Goal: Check status: Check status

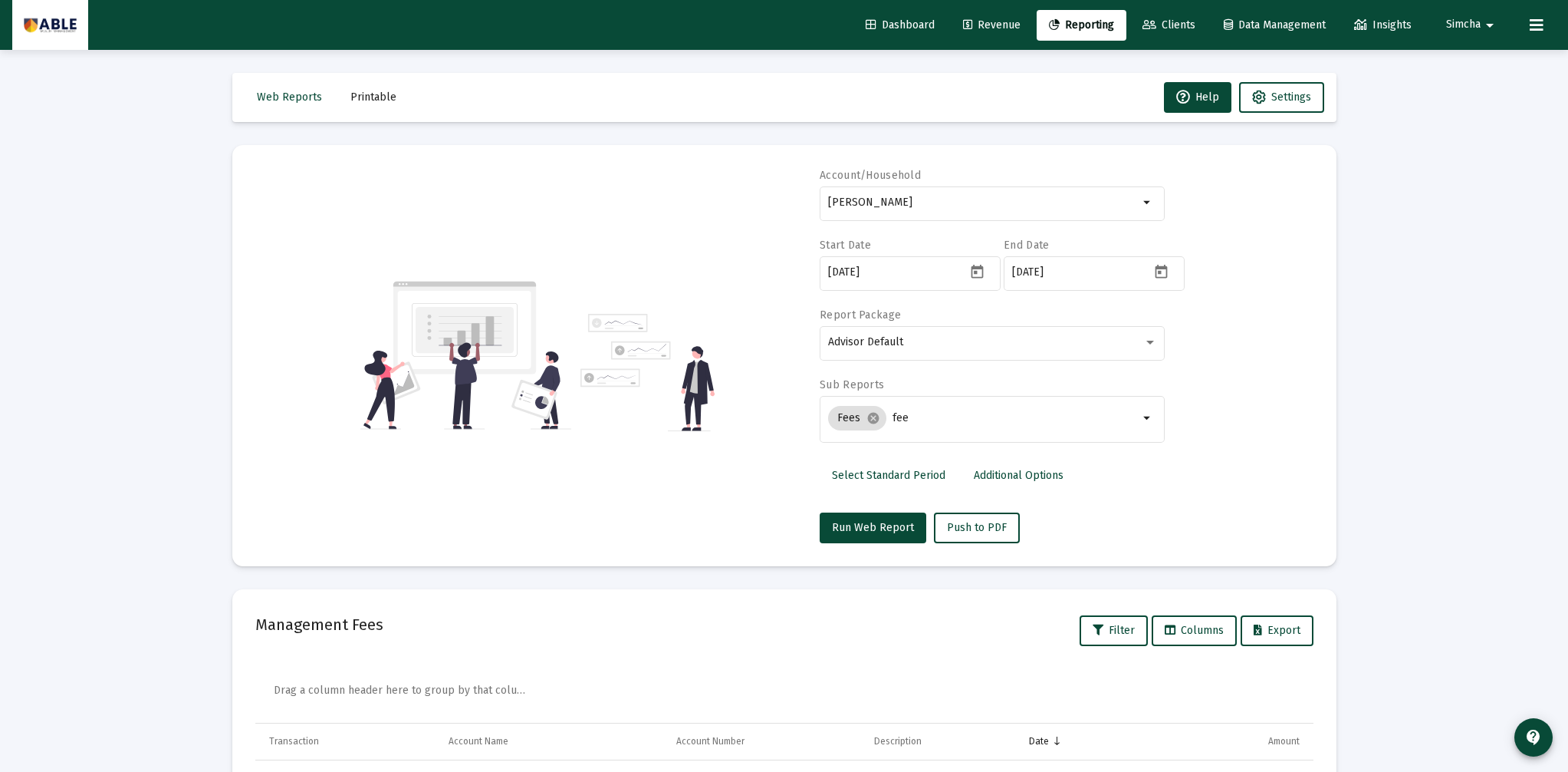
click at [67, 30] on img at bounding box center [50, 25] width 53 height 30
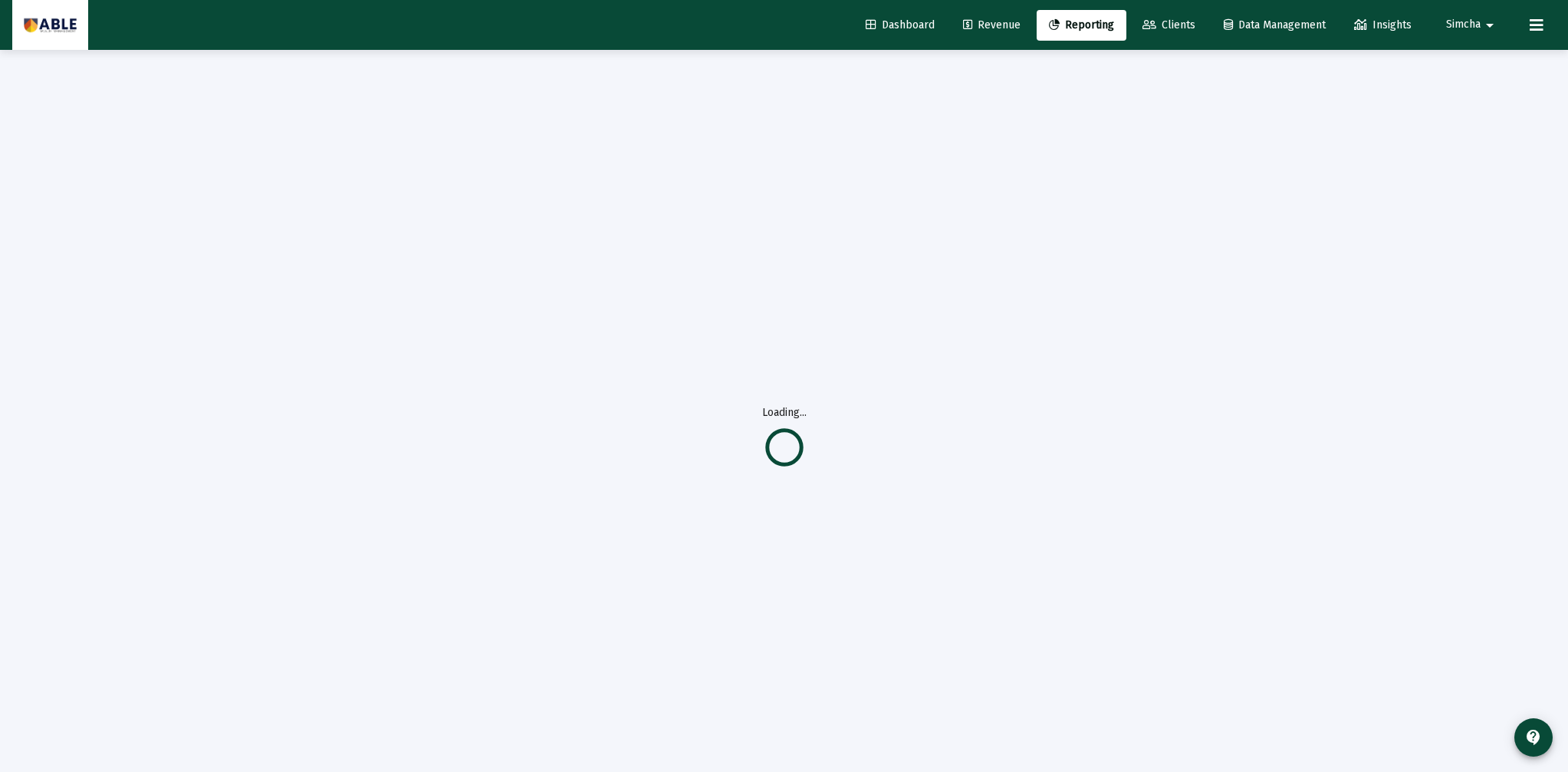
click at [67, 30] on img at bounding box center [50, 25] width 53 height 30
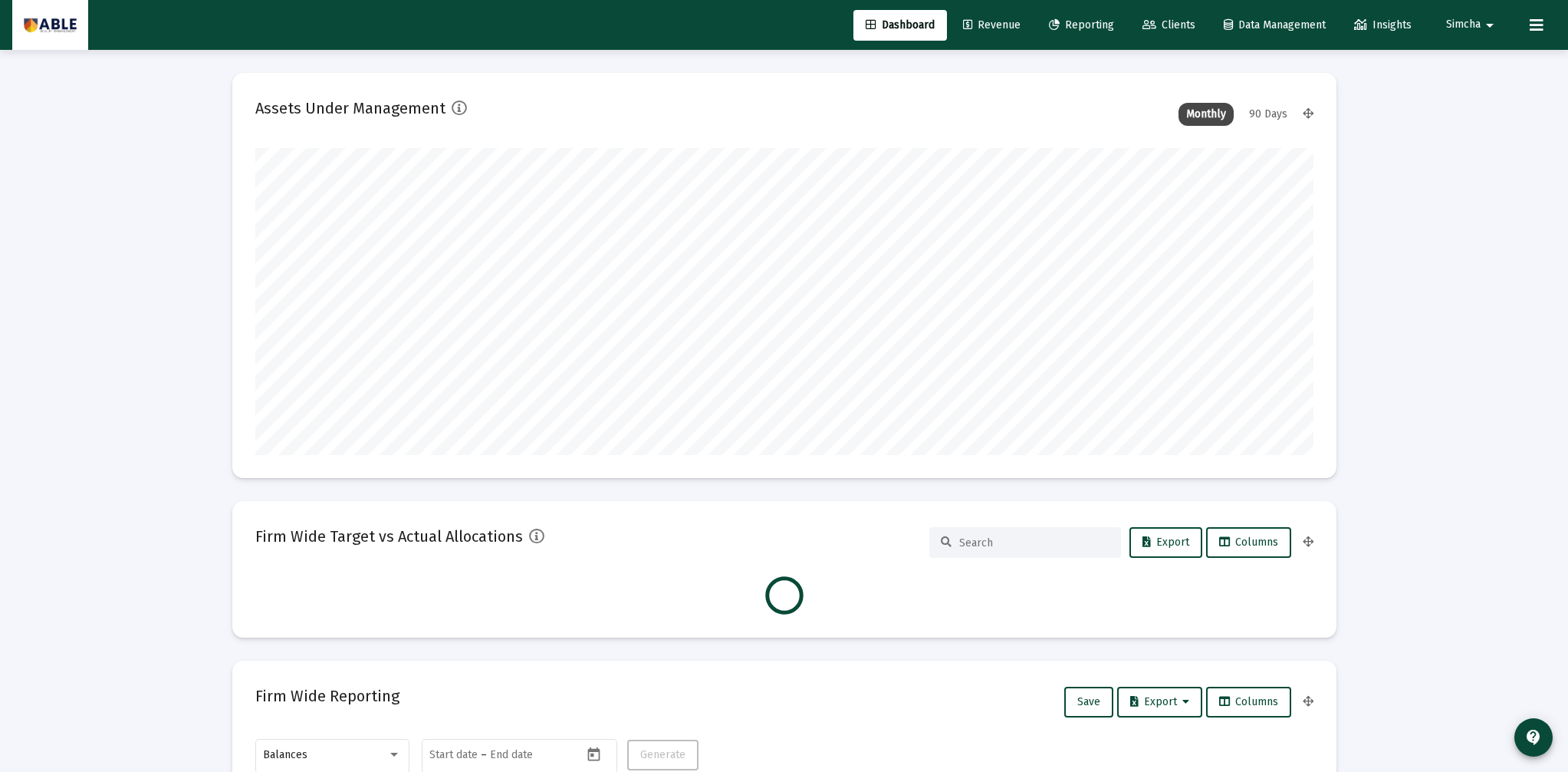
scroll to position [307, 569]
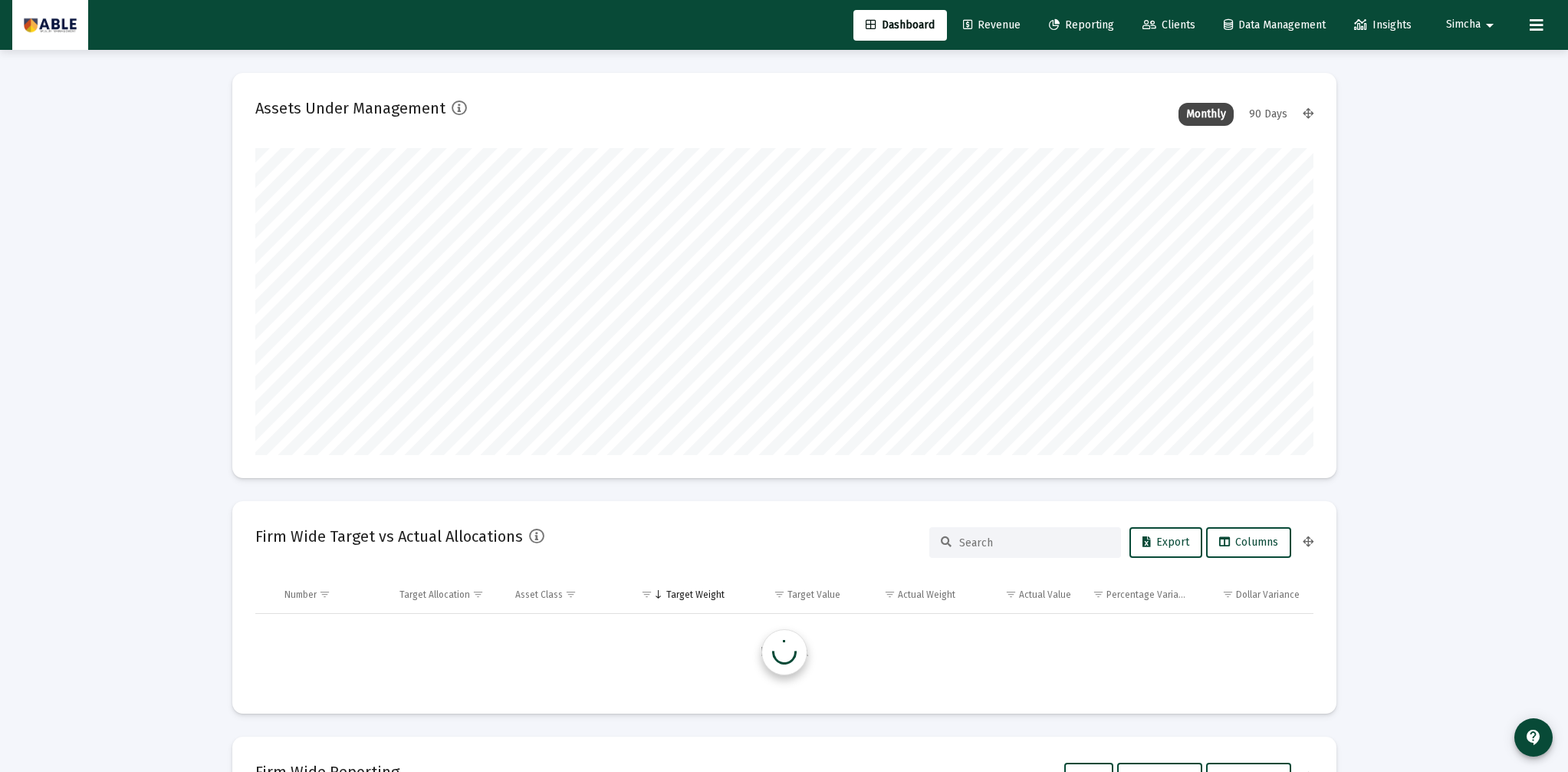
type input "[DATE]"
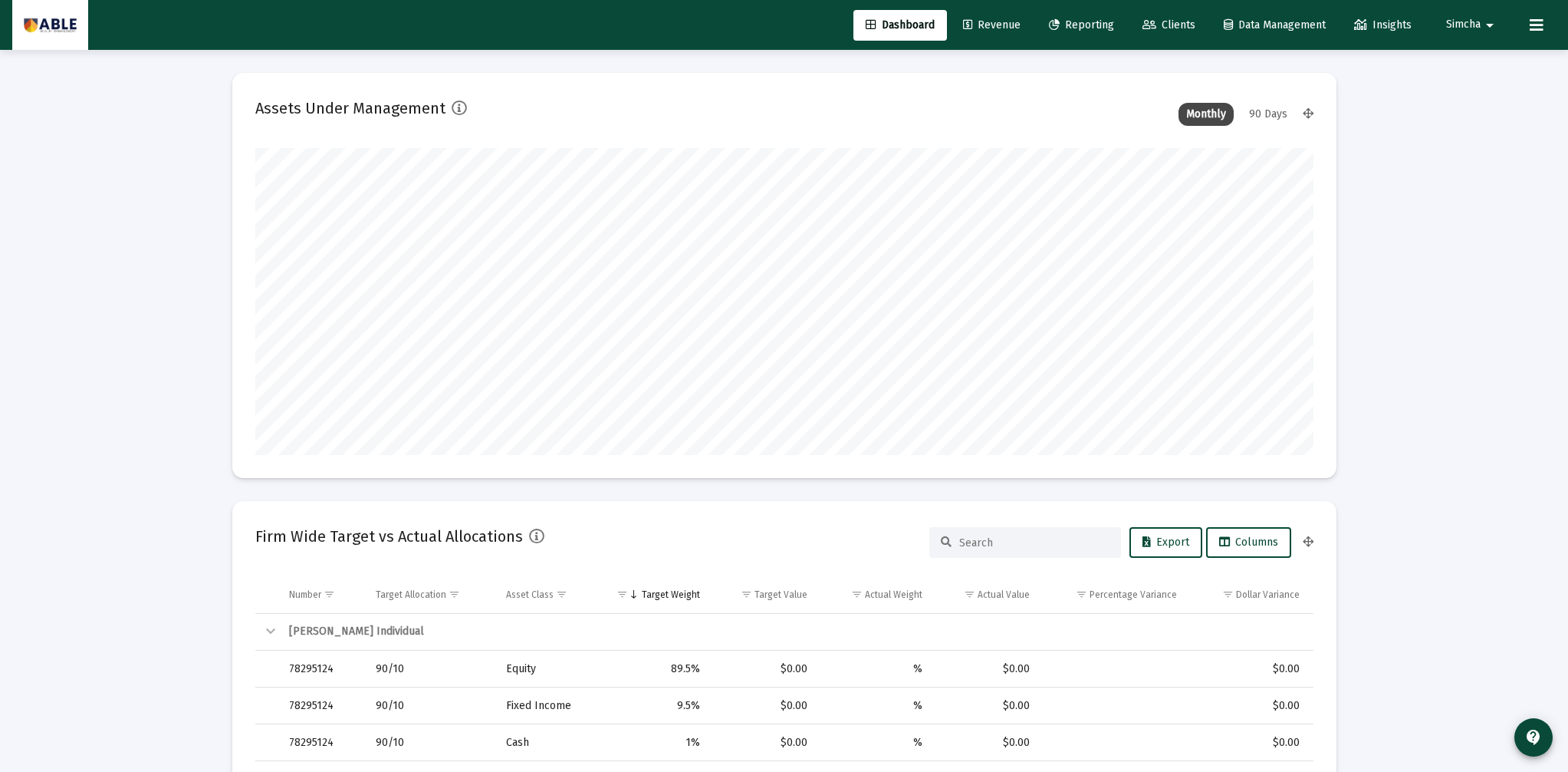
scroll to position [307, 494]
click at [1460, 26] on span "Simcha" at bounding box center [1463, 25] width 34 height 13
click at [1463, 62] on span "Settings" at bounding box center [1483, 65] width 46 height 37
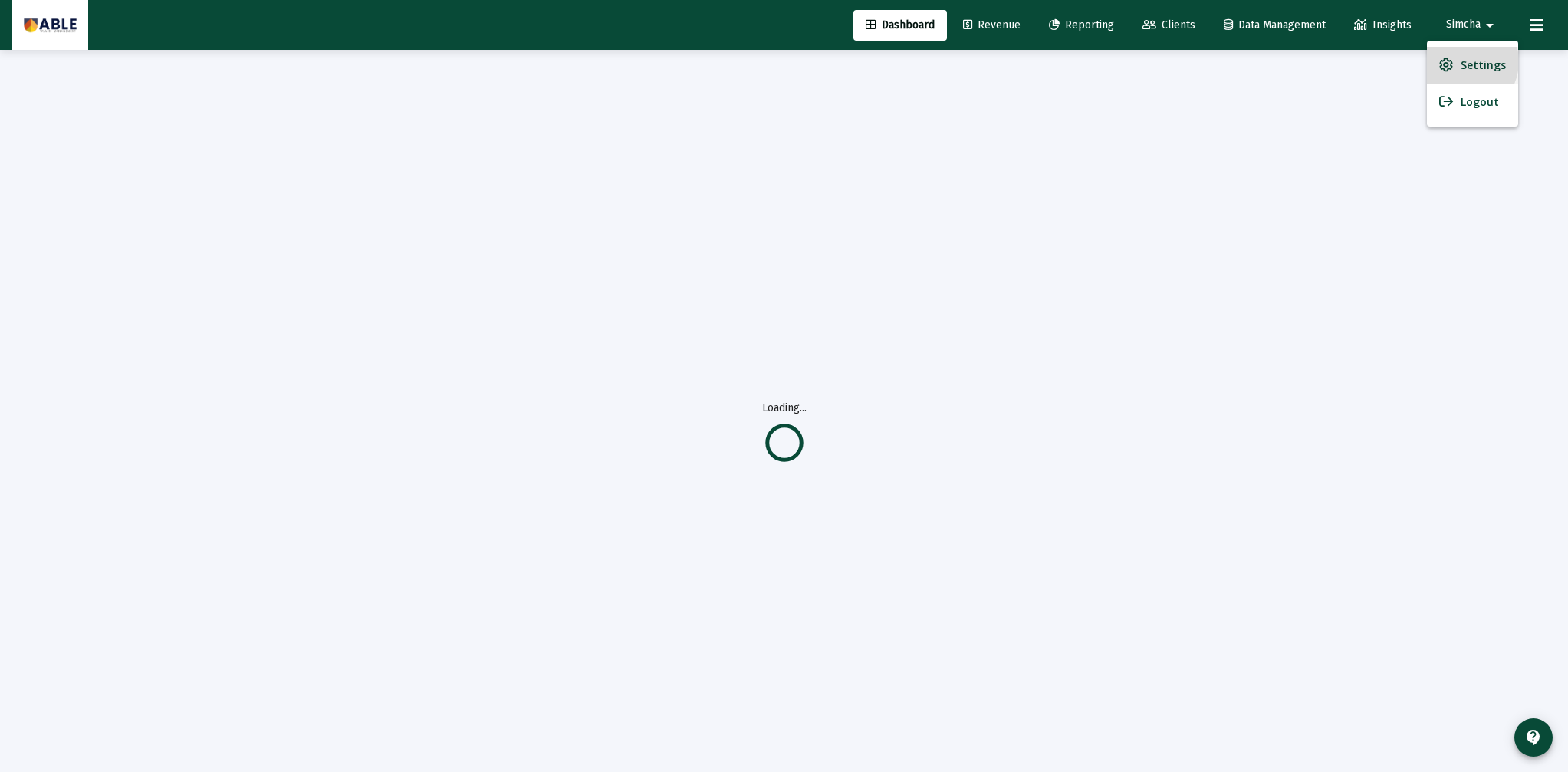
scroll to position [0, 0]
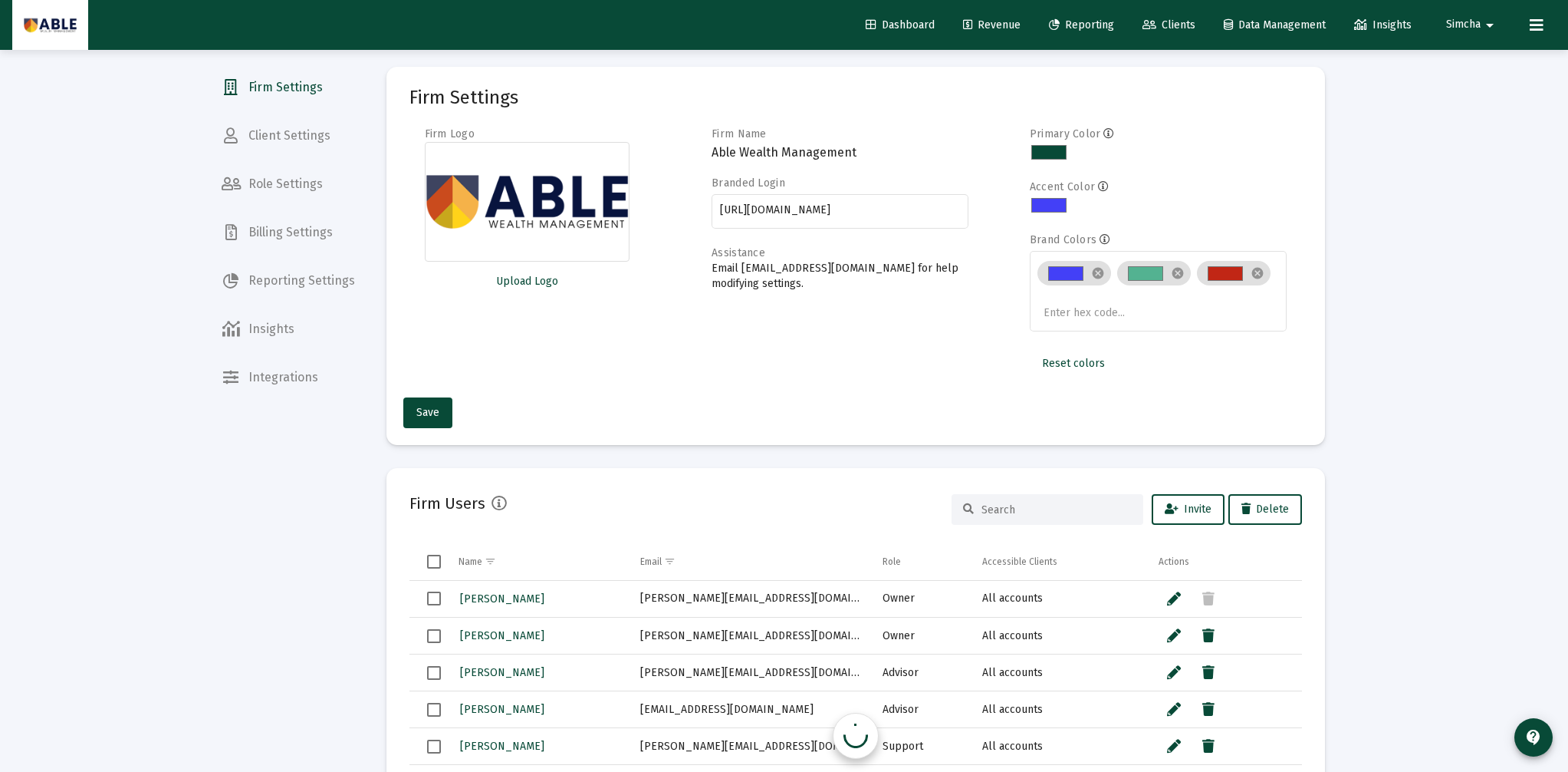
click at [1462, 20] on span "Simcha" at bounding box center [1463, 25] width 34 height 13
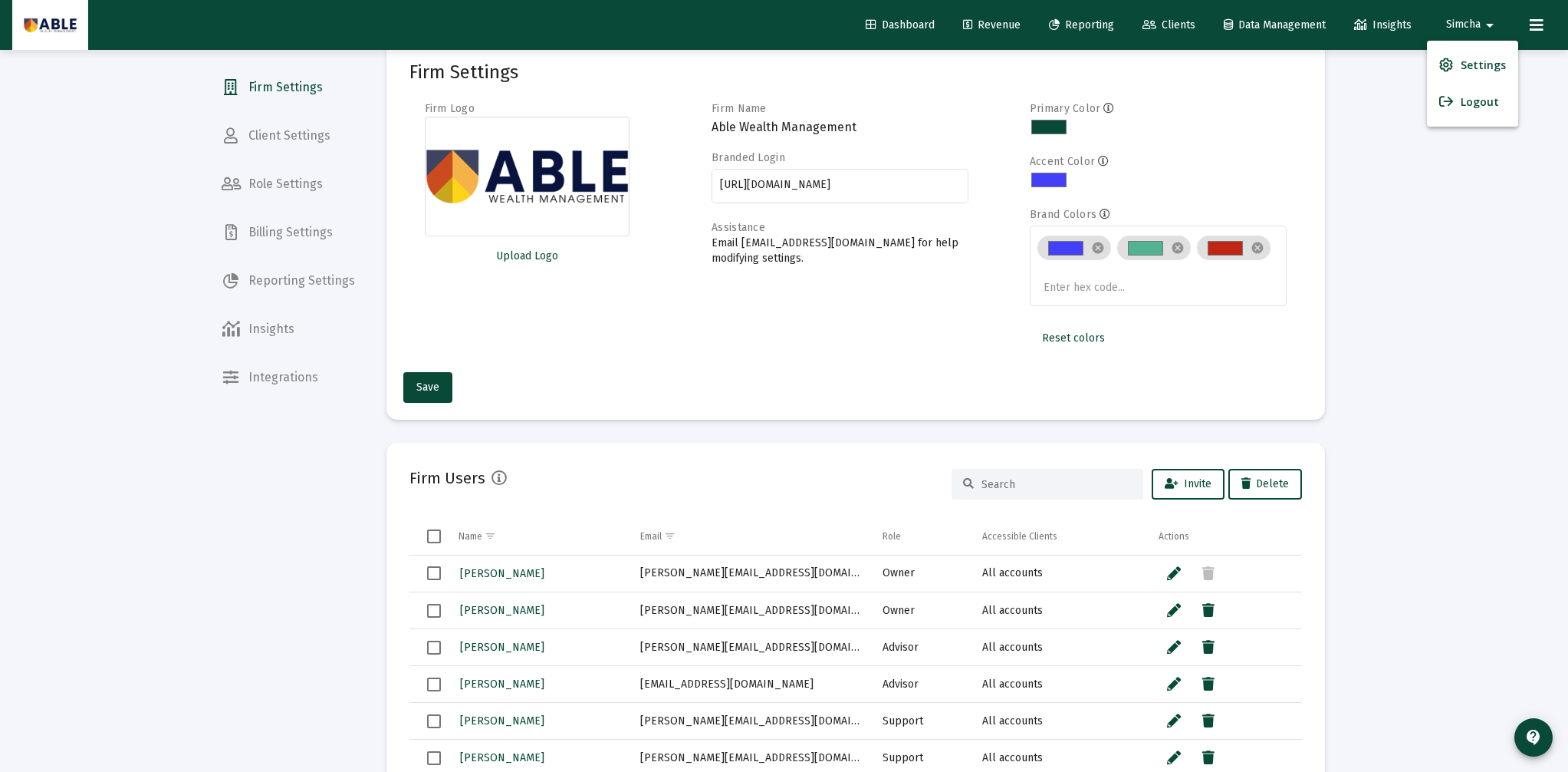
click at [1162, 25] on div at bounding box center [784, 386] width 1568 height 772
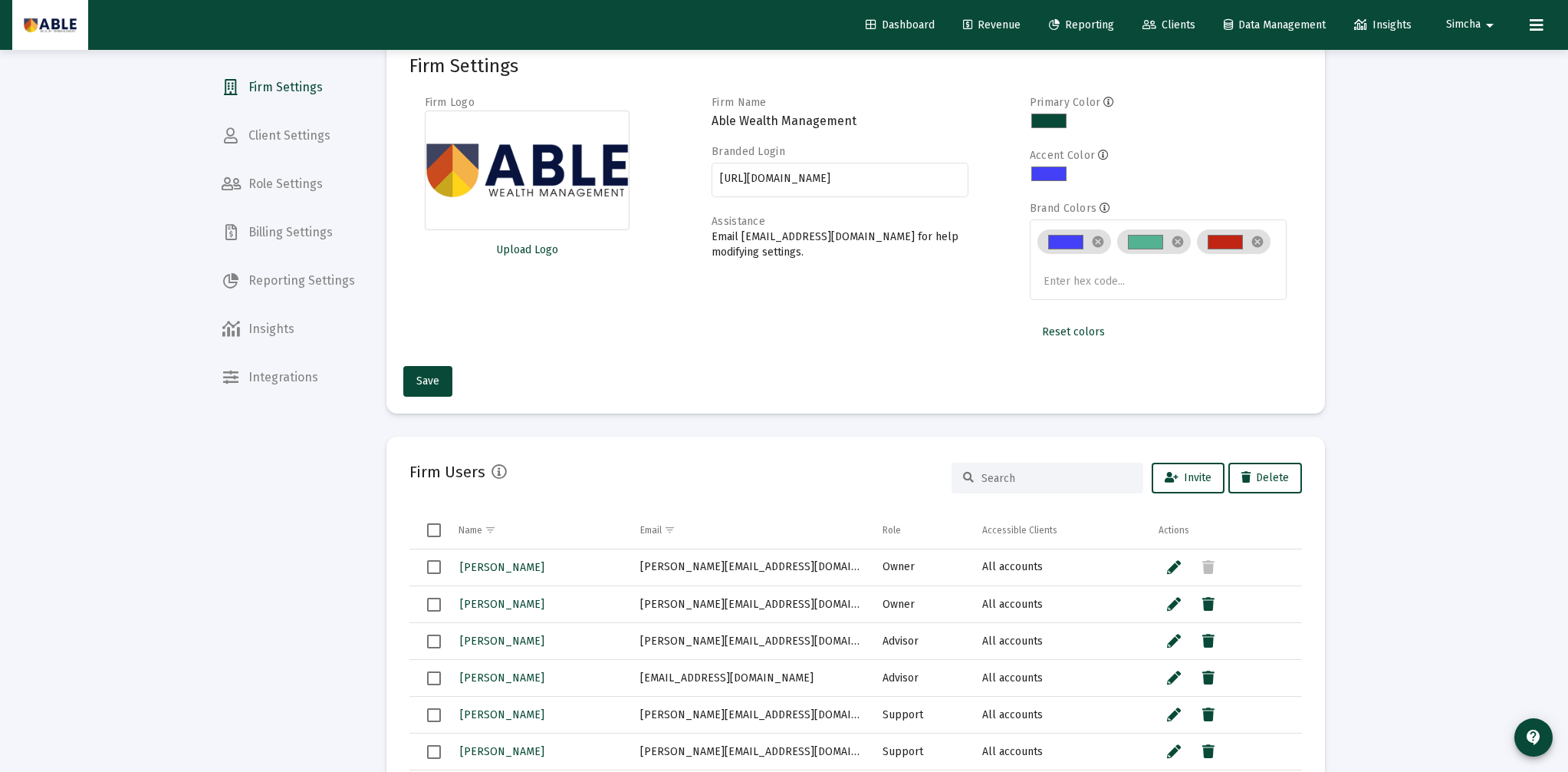
click at [1169, 24] on span "Clients" at bounding box center [1169, 25] width 53 height 13
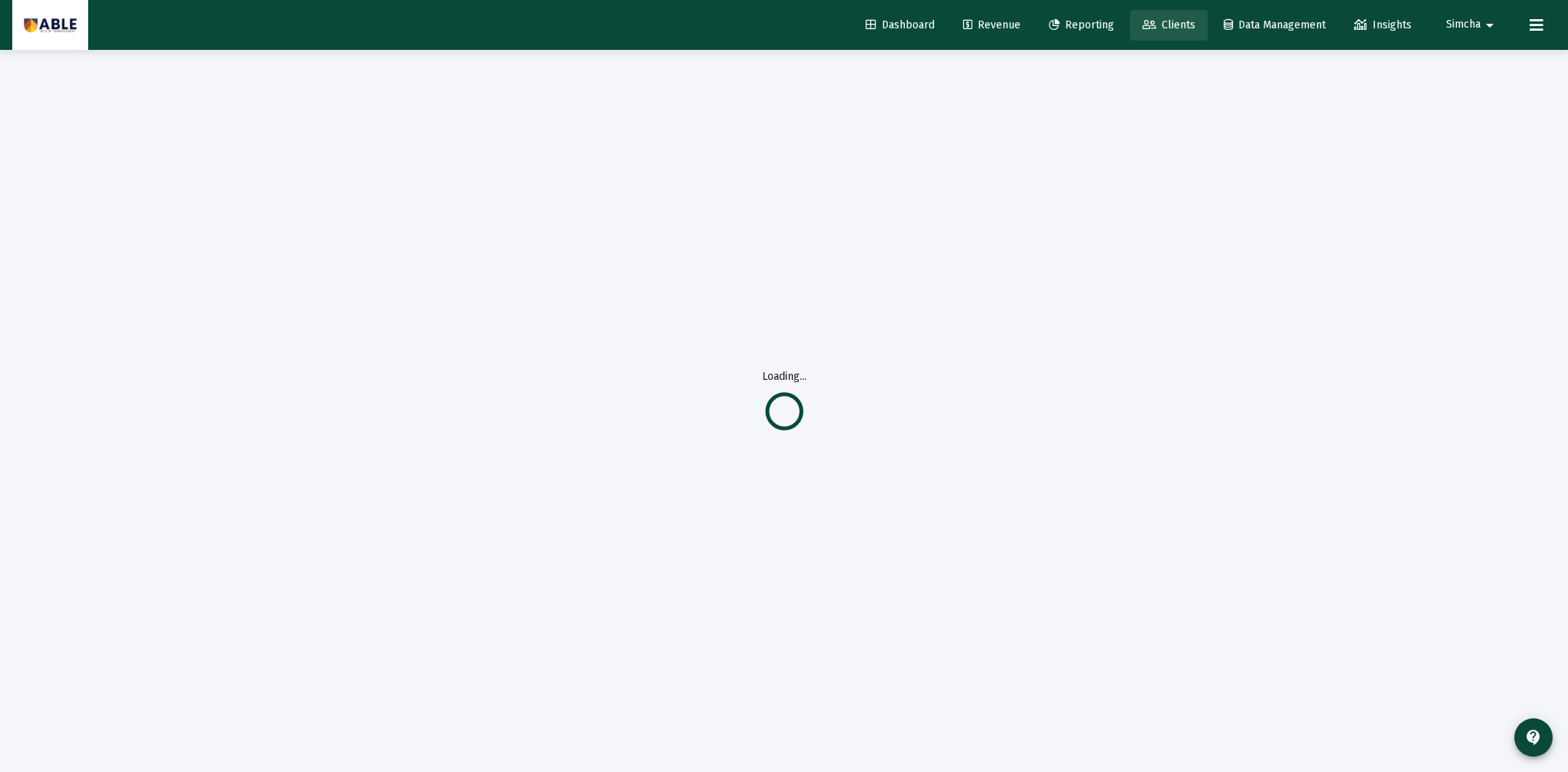
scroll to position [33, 0]
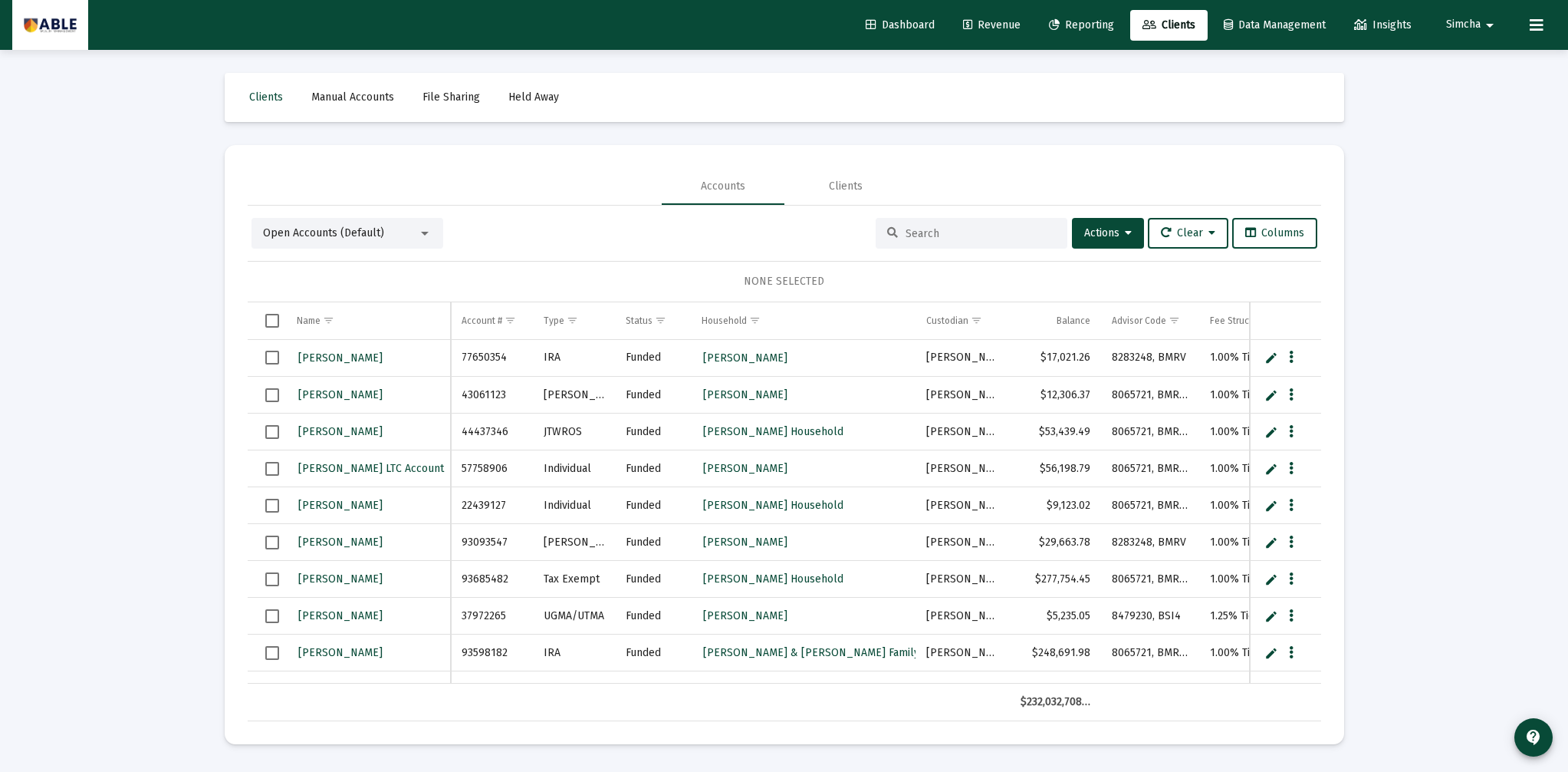
click at [328, 225] on div "Open Accounts (Default)" at bounding box center [340, 233] width 155 height 15
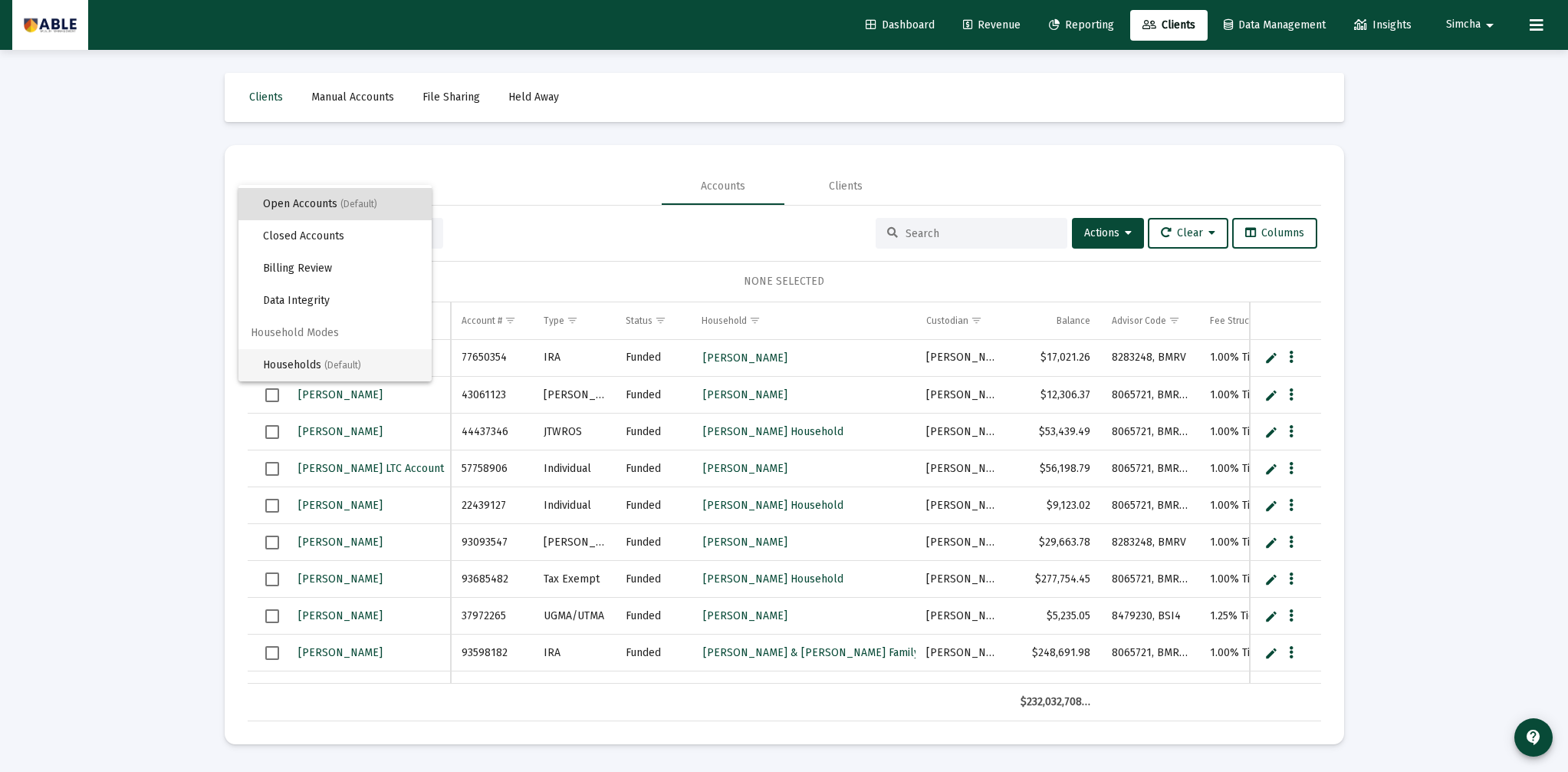
click at [328, 363] on span "(Default)" at bounding box center [342, 364] width 37 height 10
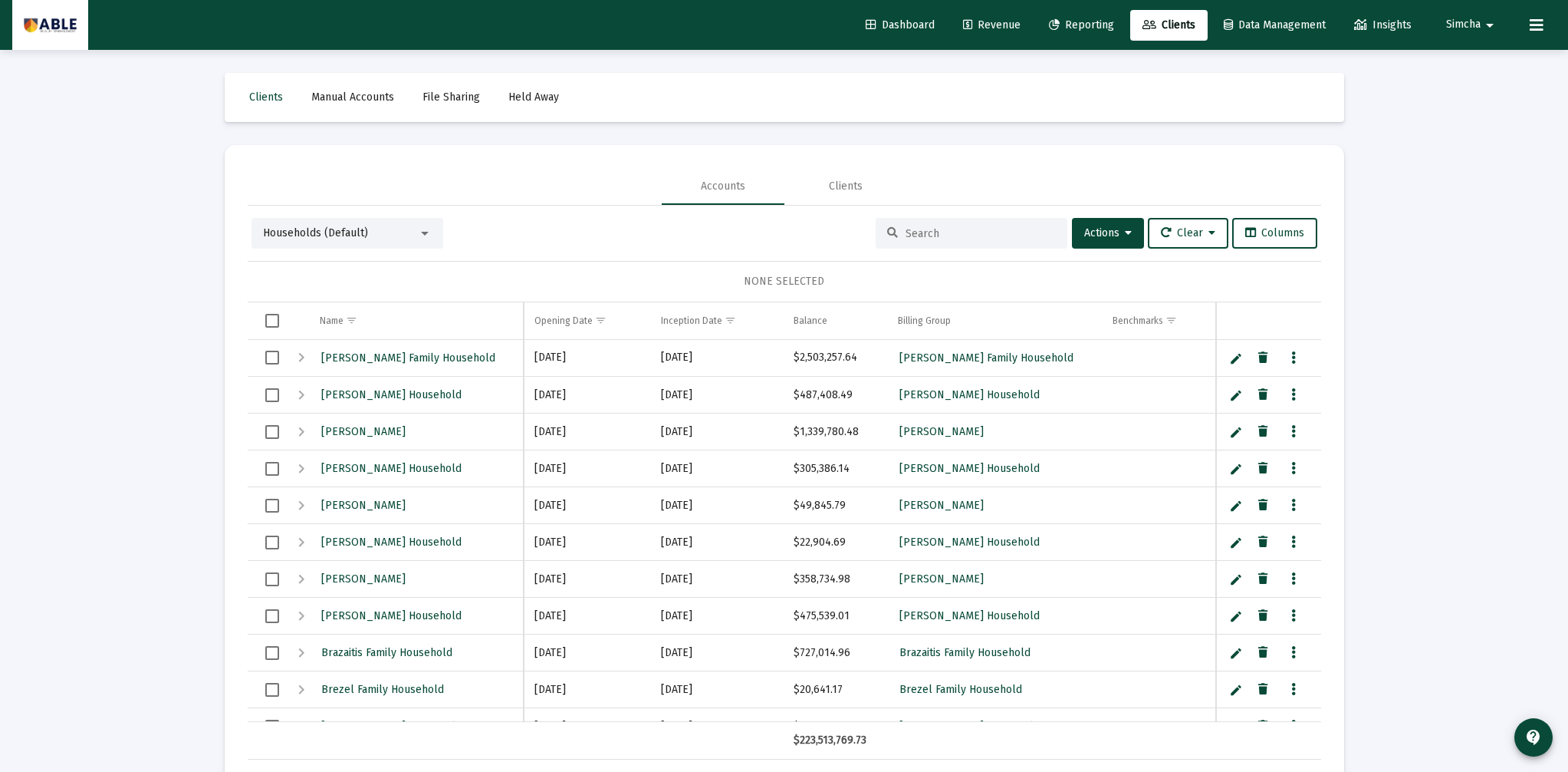
click at [921, 235] on input at bounding box center [981, 234] width 150 height 13
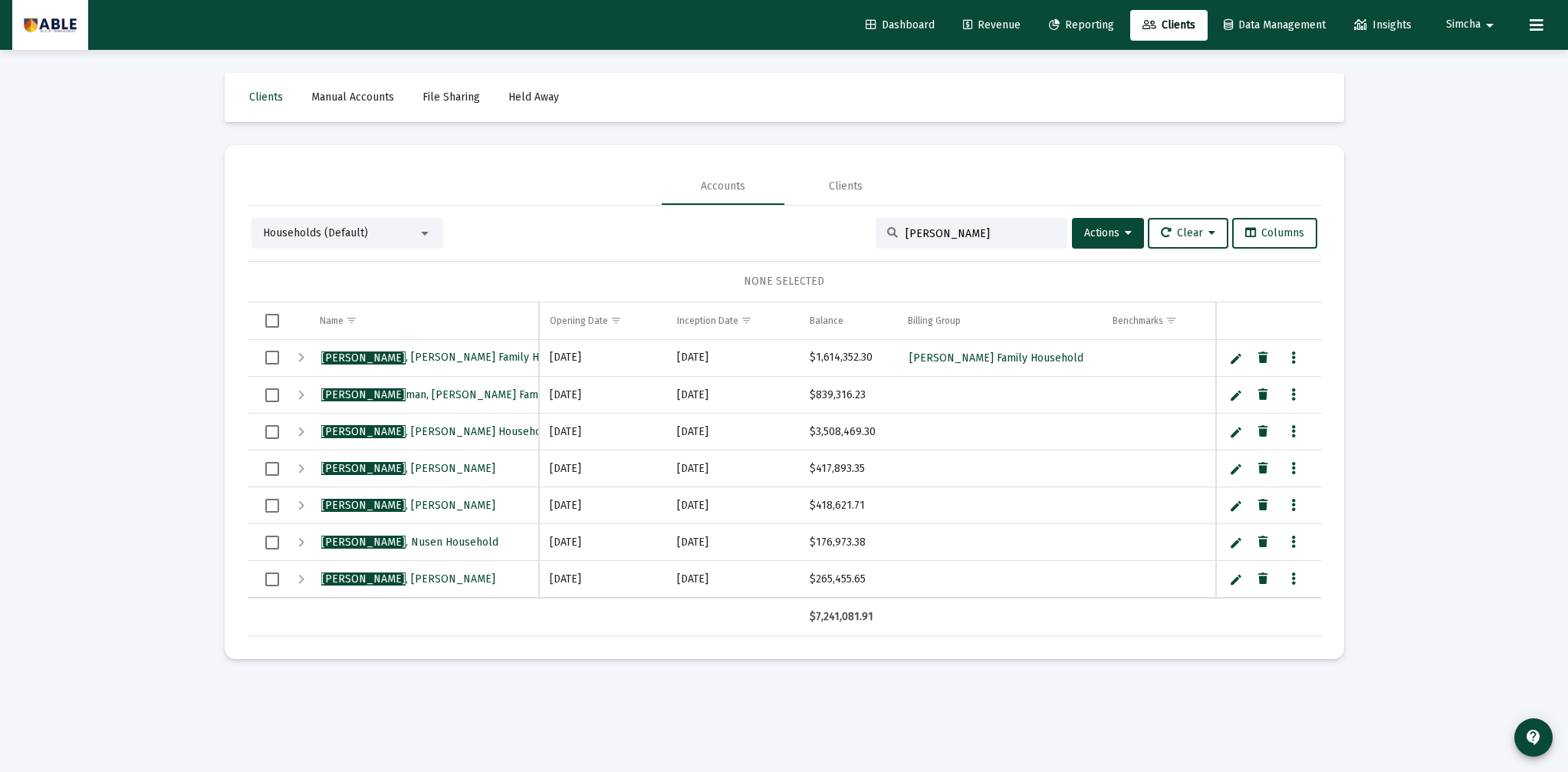
type input "[PERSON_NAME]"
click at [299, 577] on div "Expand" at bounding box center [300, 578] width 18 height 18
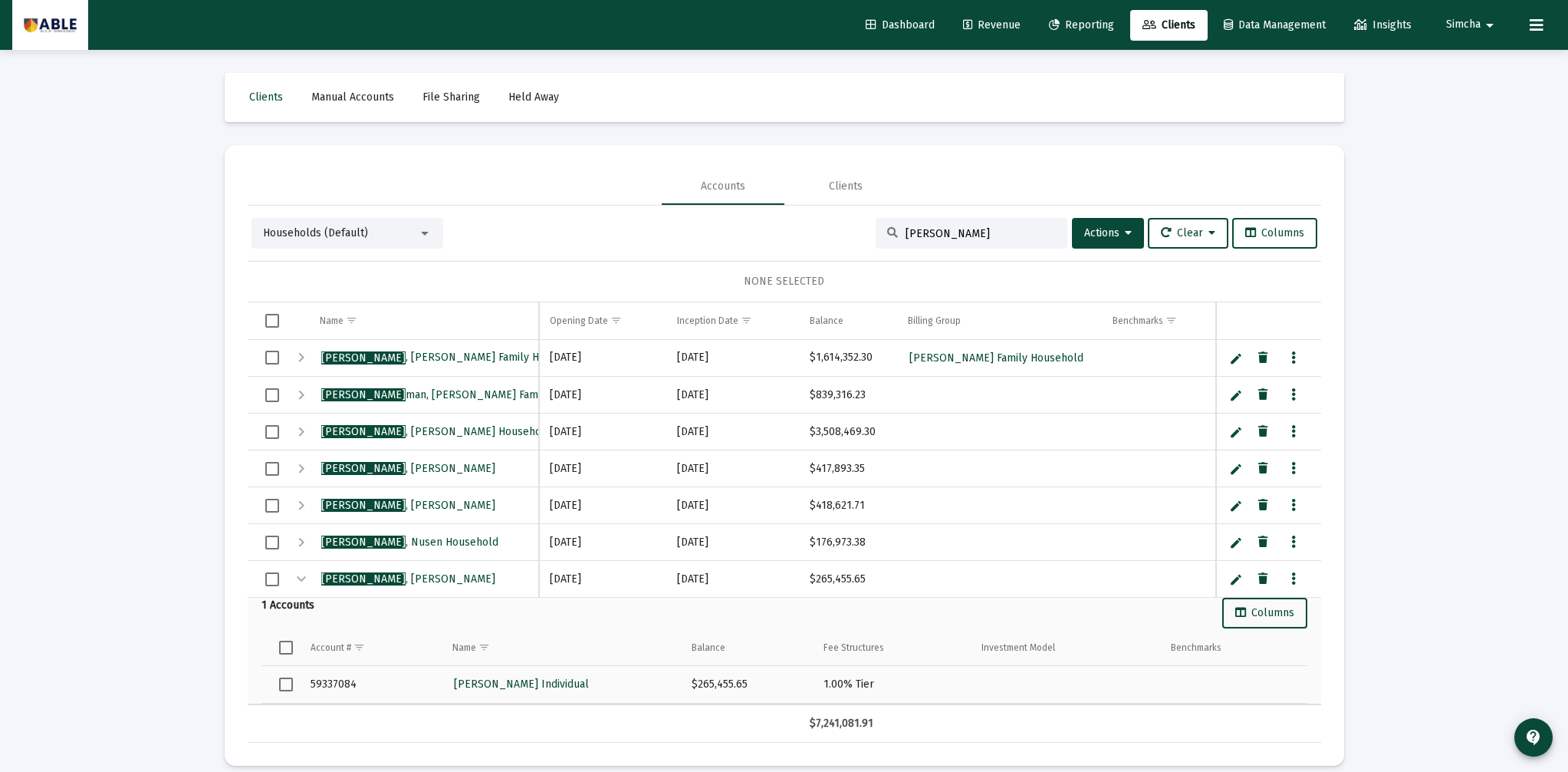
scroll to position [17, 0]
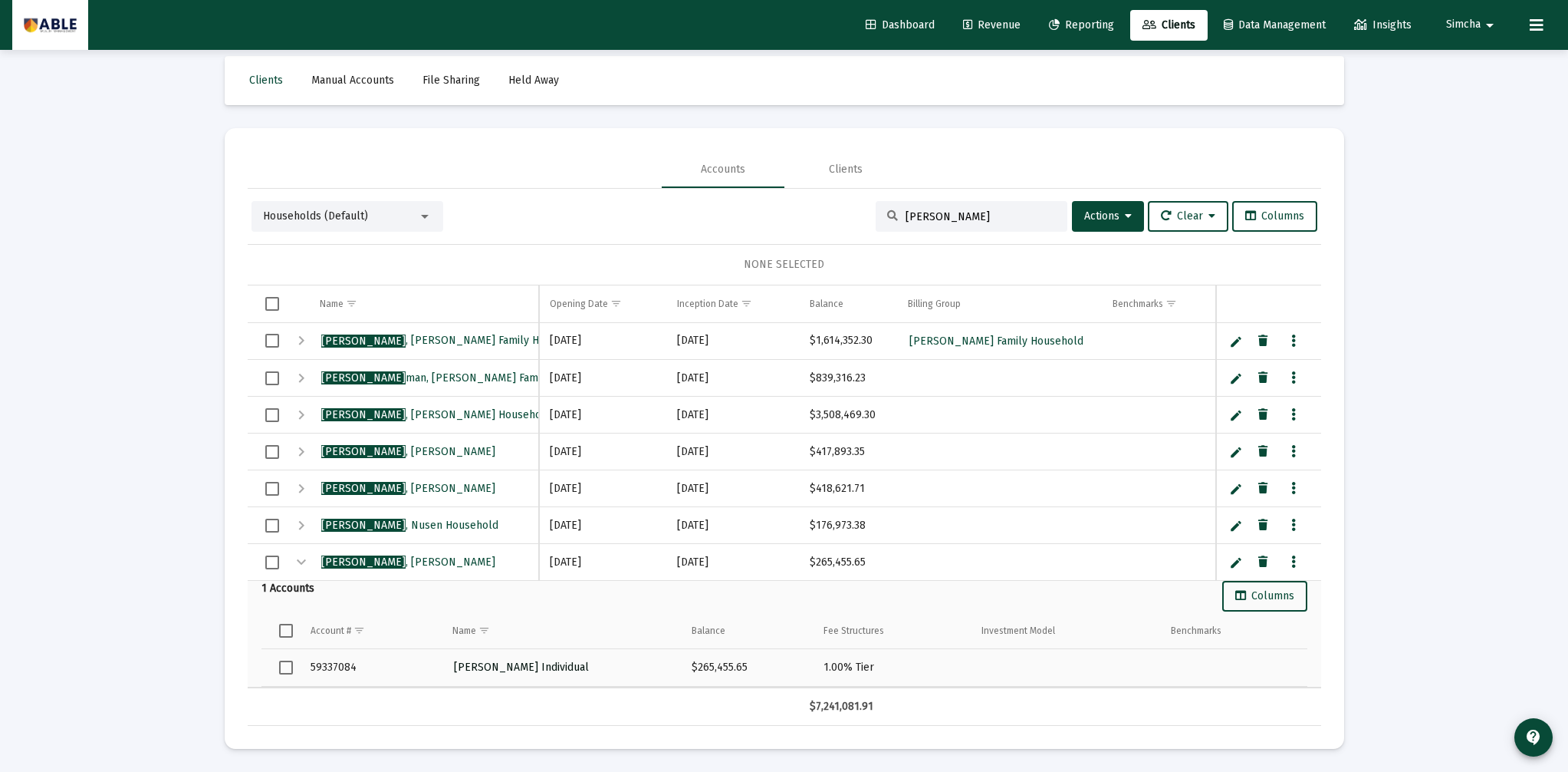
click at [513, 665] on span "[PERSON_NAME] Individual" at bounding box center [522, 667] width 135 height 13
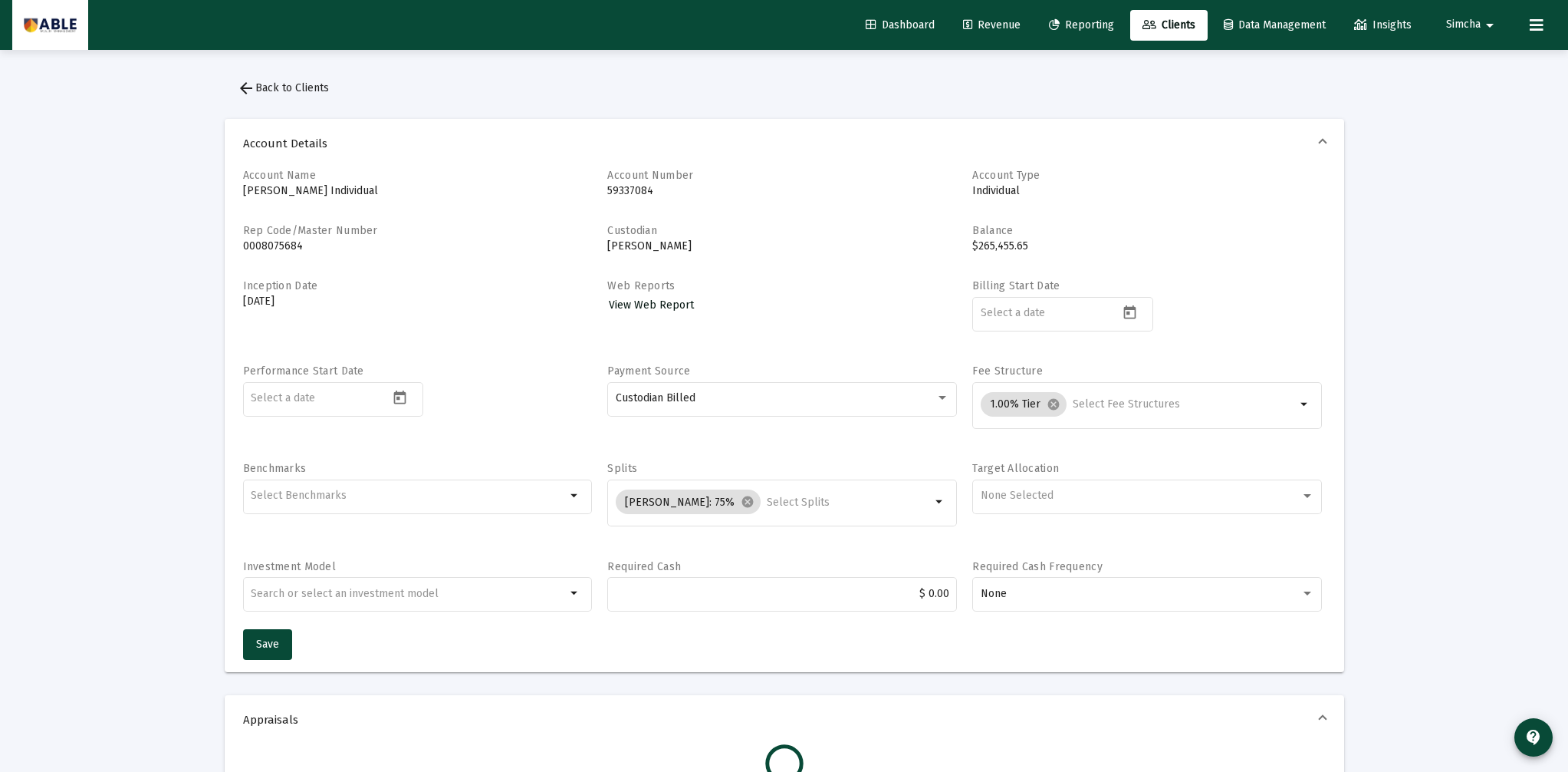
click at [659, 301] on span "View Web Report" at bounding box center [652, 305] width 86 height 13
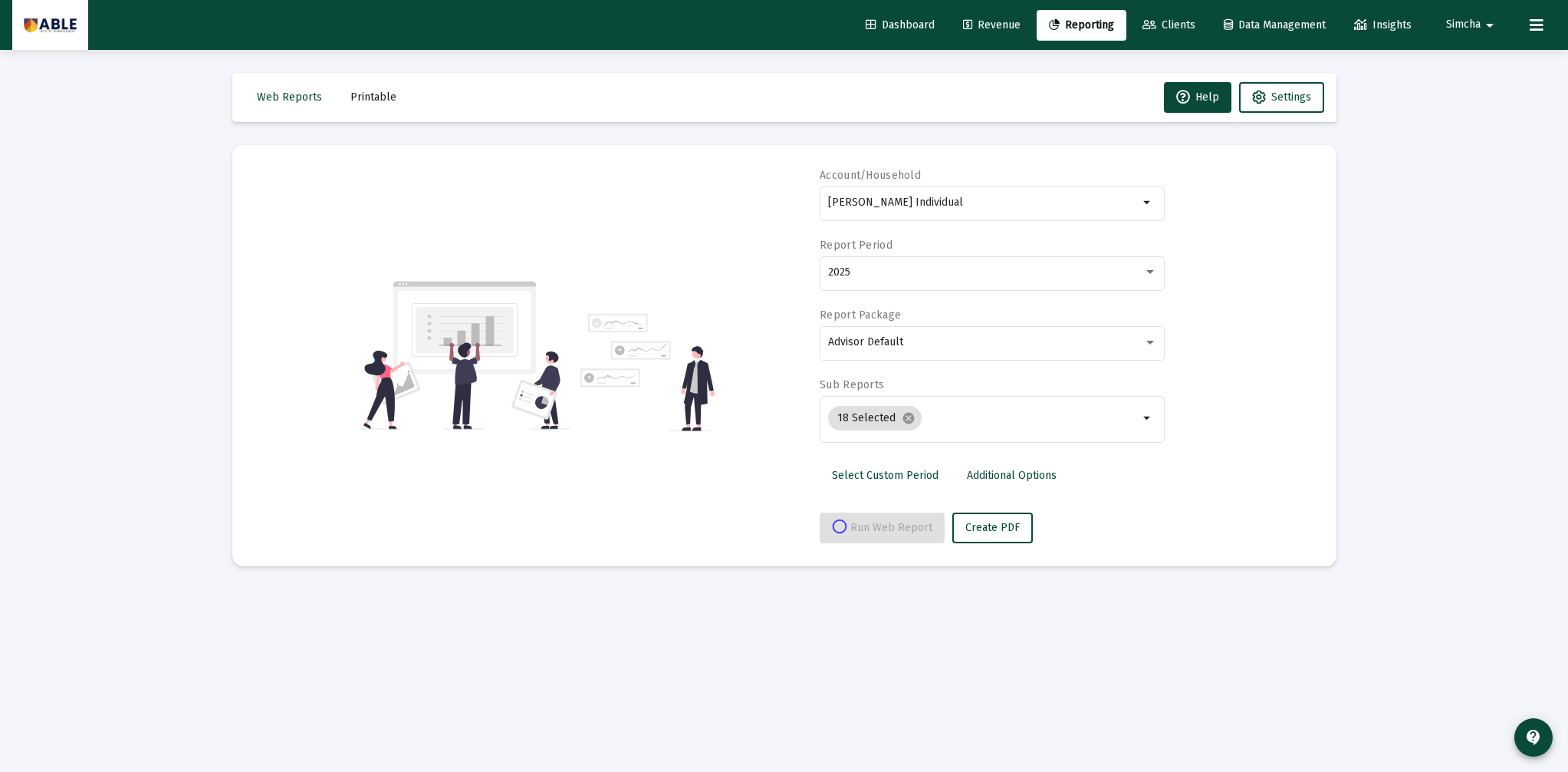
select select "View all"
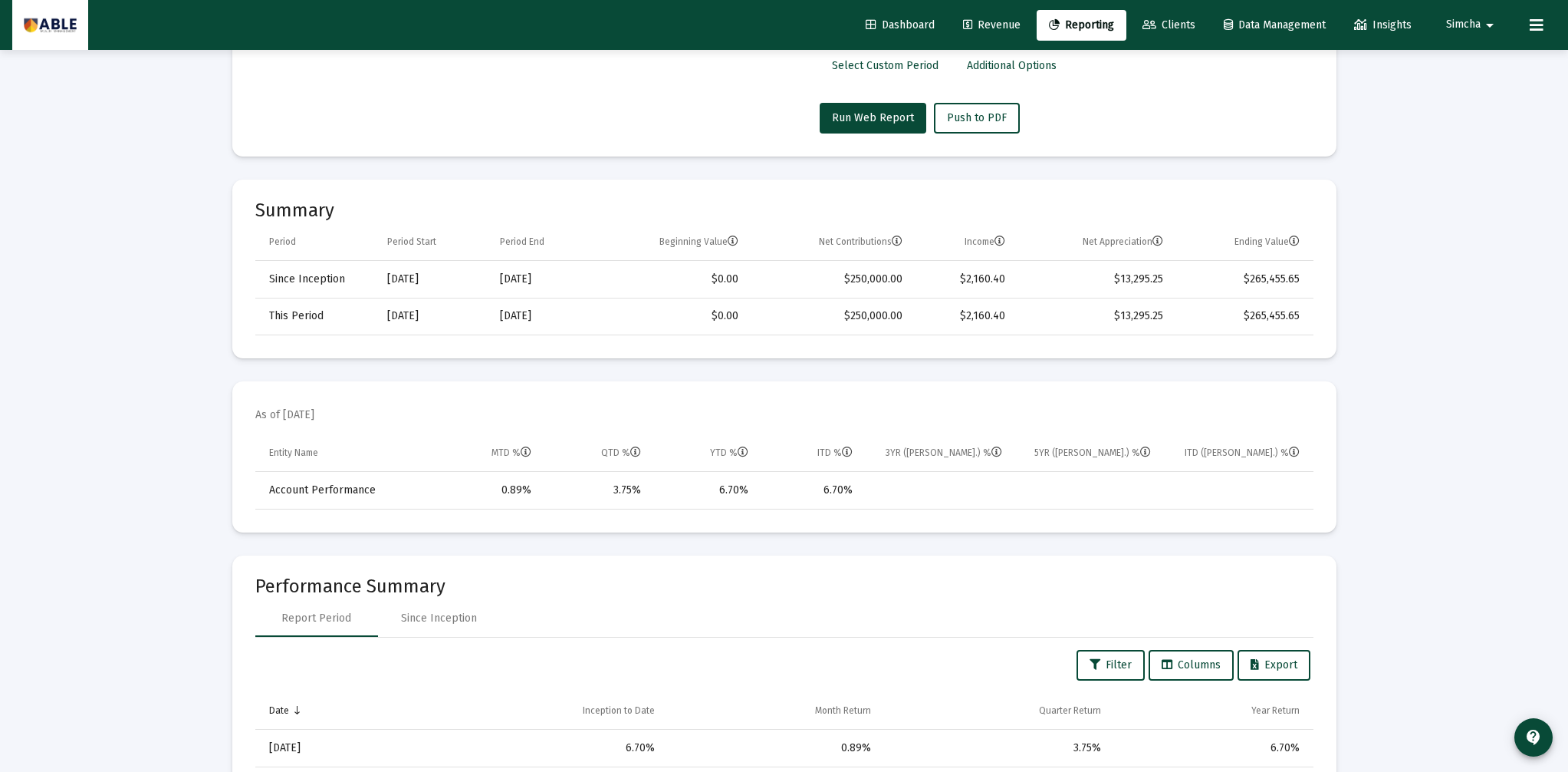
scroll to position [413, 0]
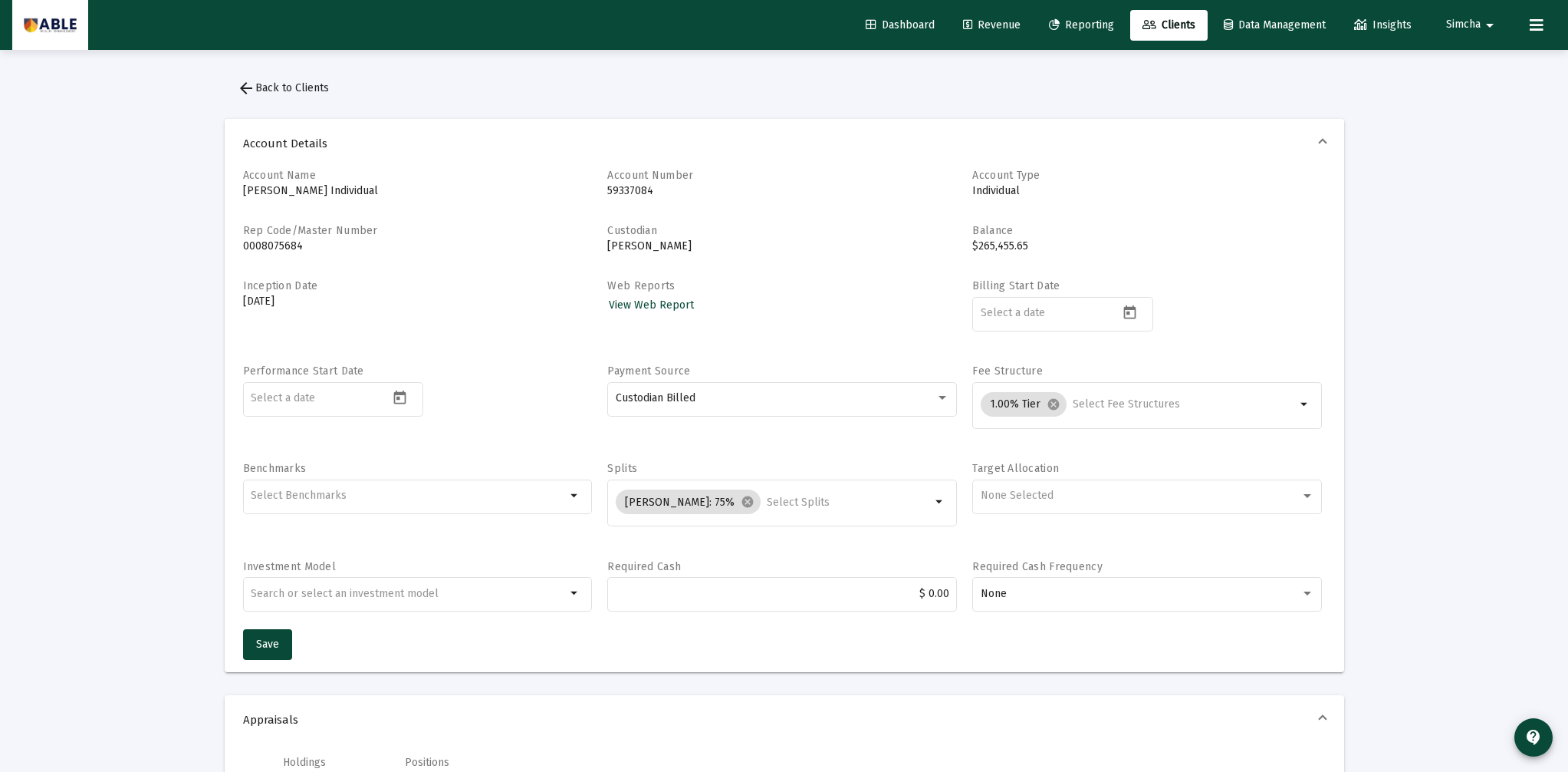
click at [1150, 35] on link "Clients" at bounding box center [1168, 25] width 77 height 30
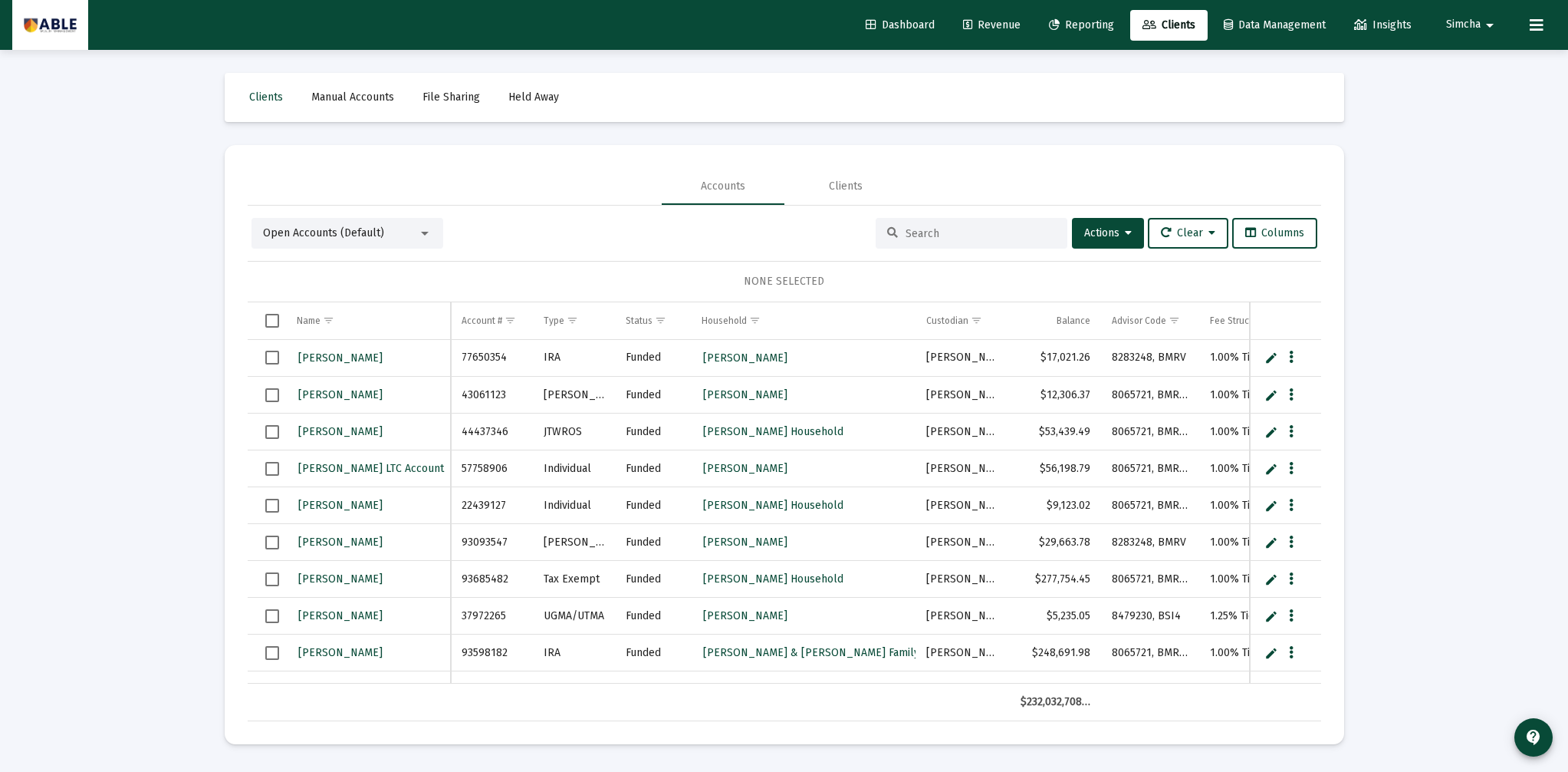
click at [421, 236] on div at bounding box center [425, 233] width 14 height 12
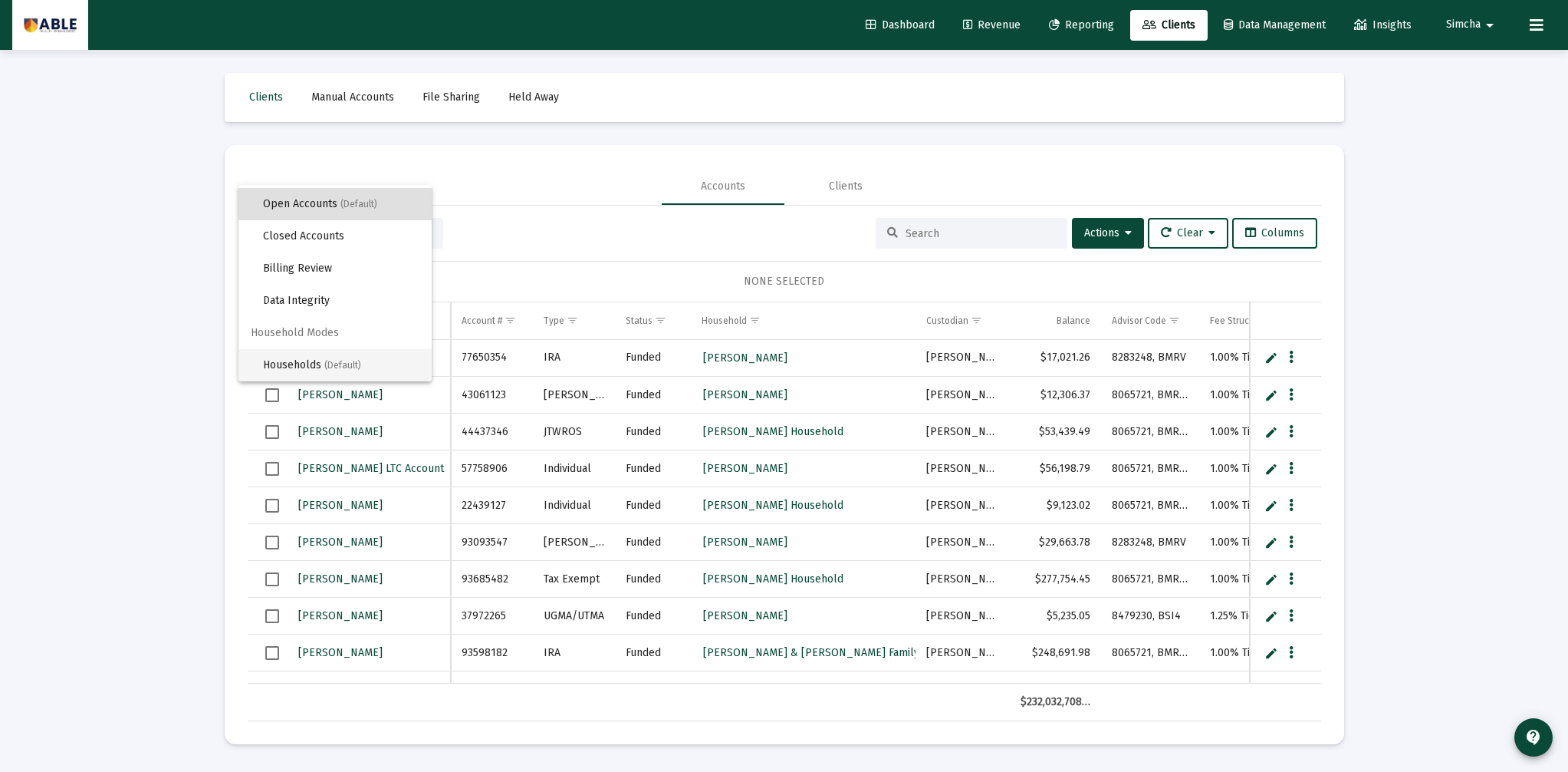
click at [365, 356] on span "Households (Default)" at bounding box center [341, 365] width 157 height 32
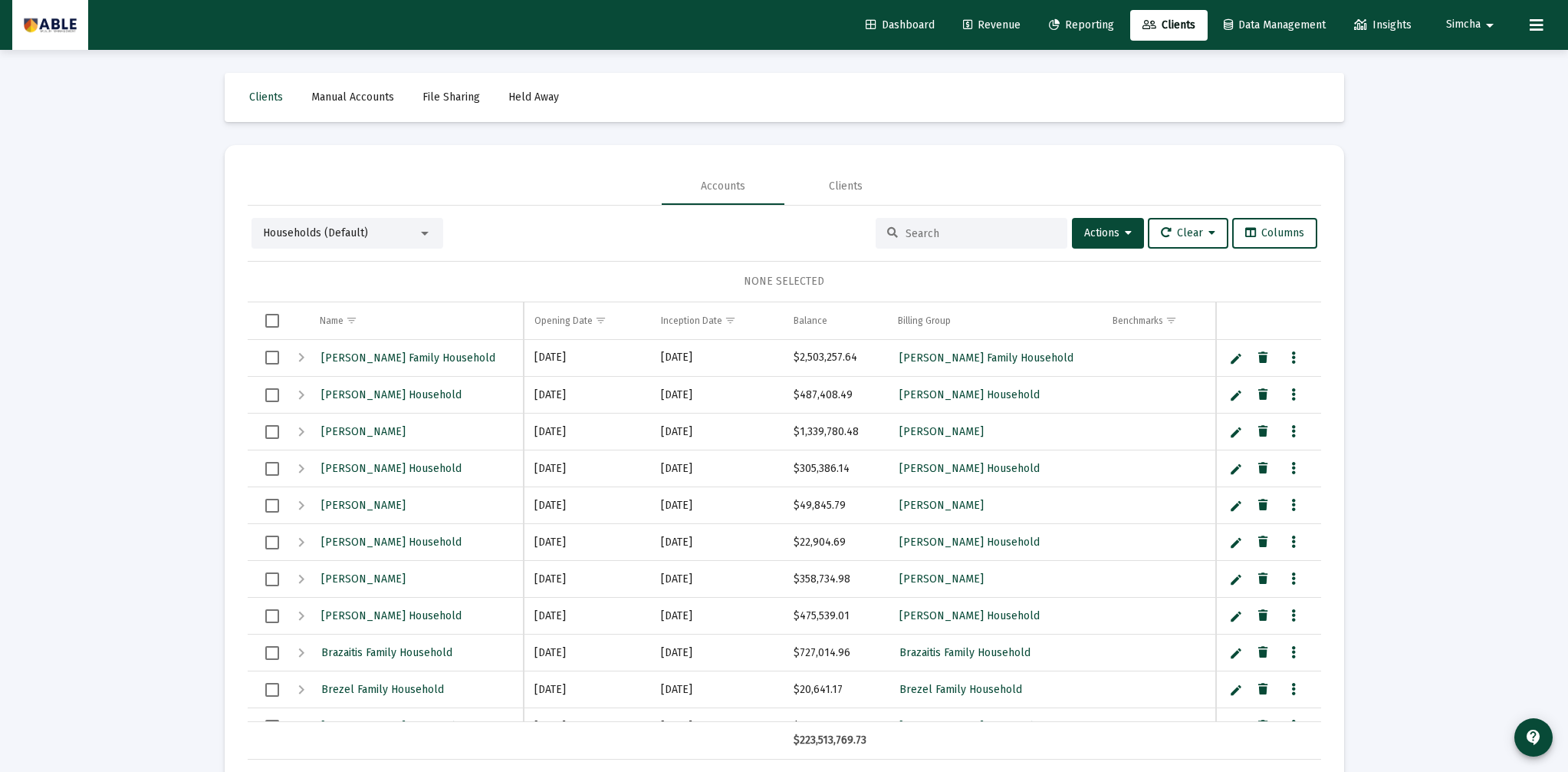
click at [943, 234] on input at bounding box center [981, 234] width 150 height 13
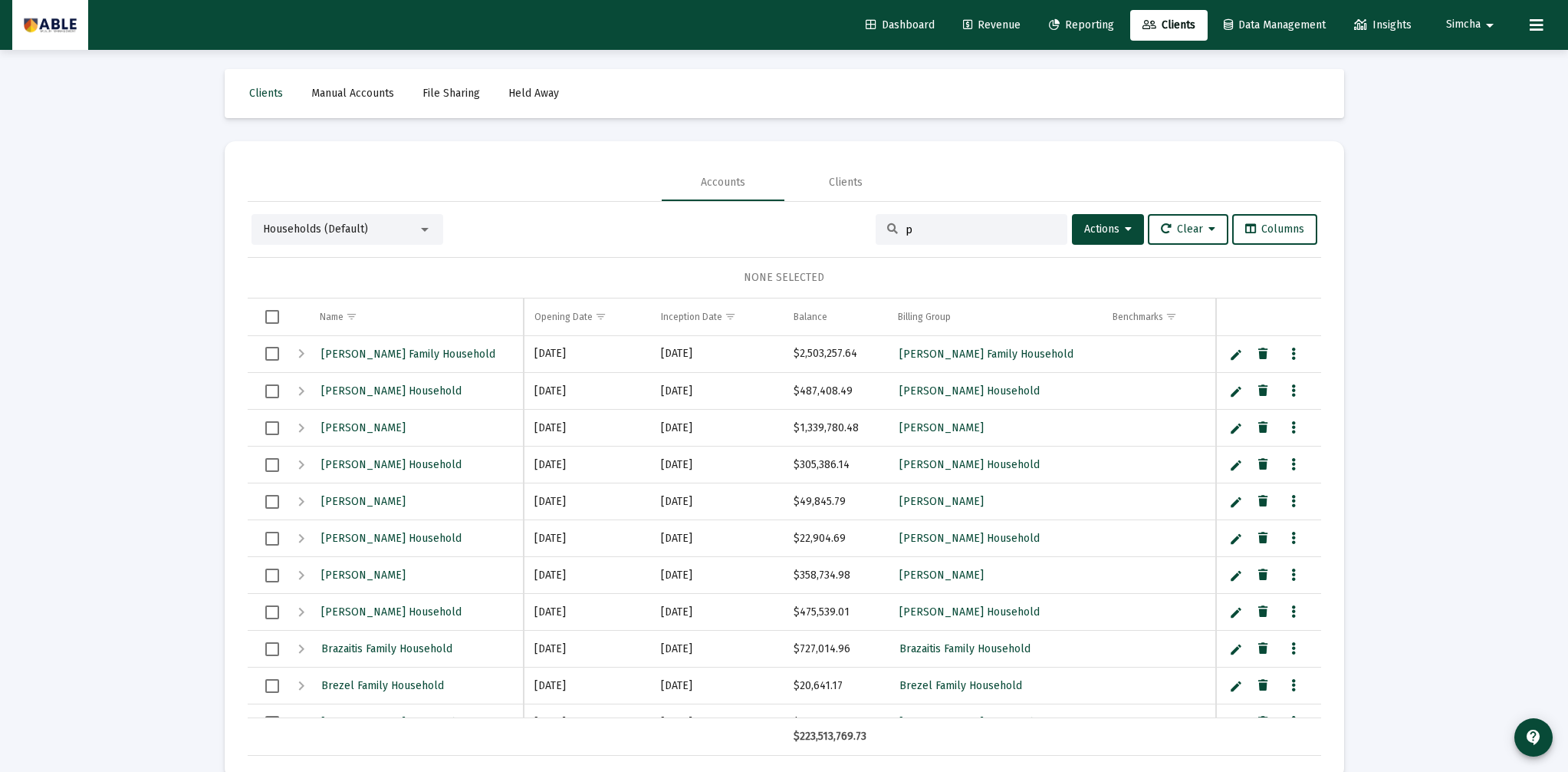
scroll to position [0, 0]
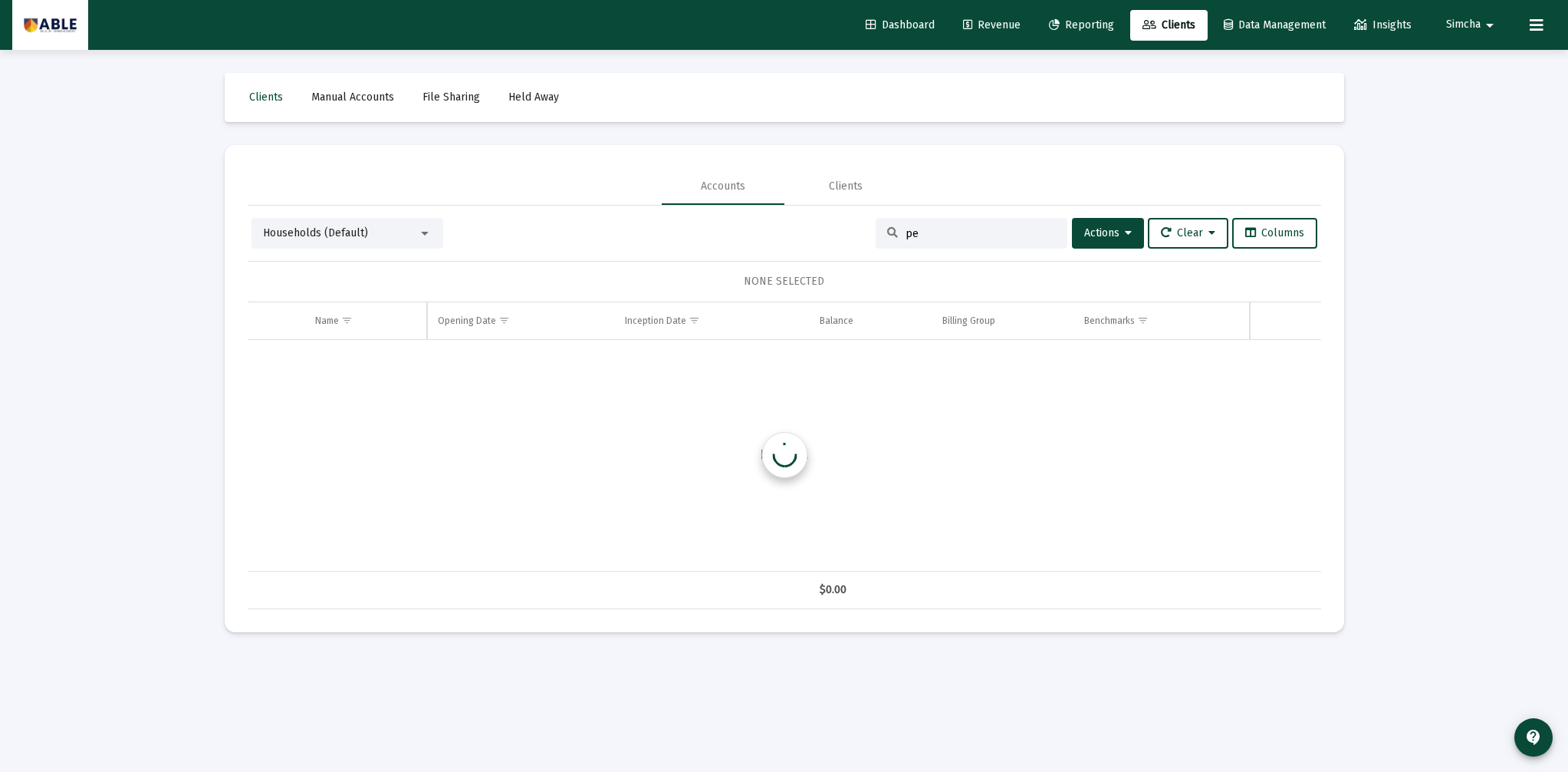
type input "p"
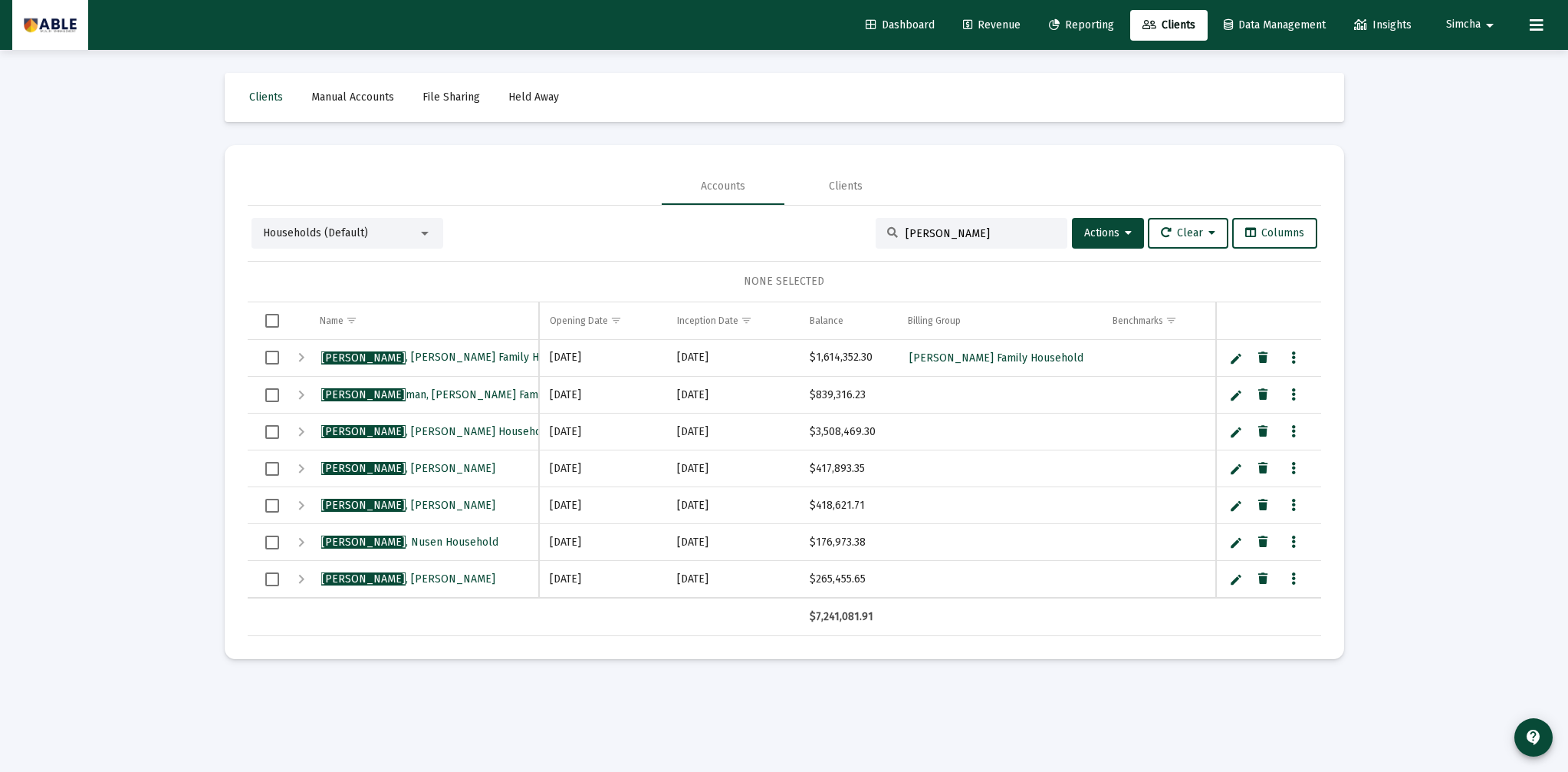
type input "[PERSON_NAME]"
click at [391, 575] on span "[PERSON_NAME] Household" at bounding box center [408, 579] width 174 height 13
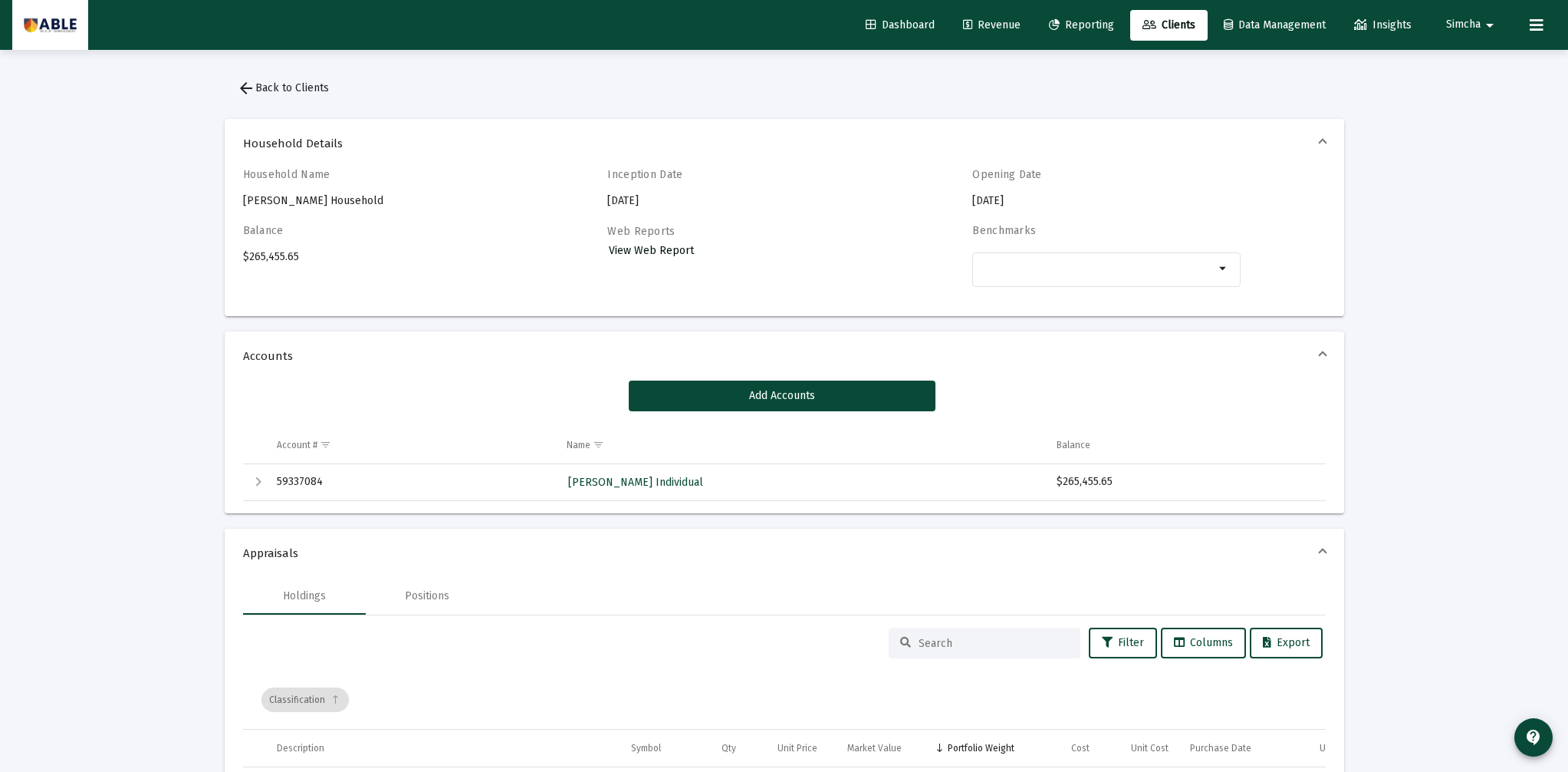
click at [644, 250] on span "View Web Report" at bounding box center [652, 251] width 86 height 13
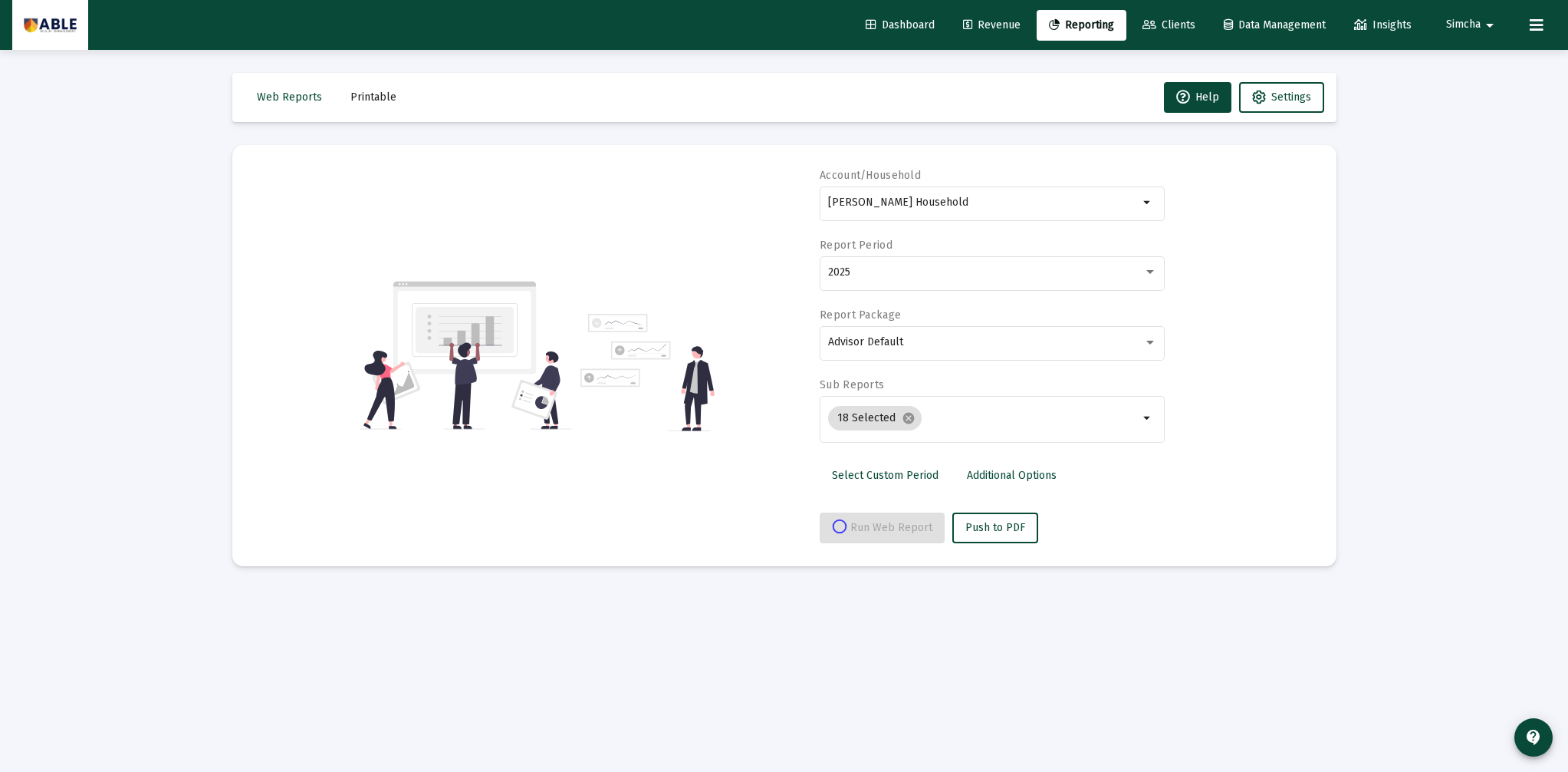
select select "View all"
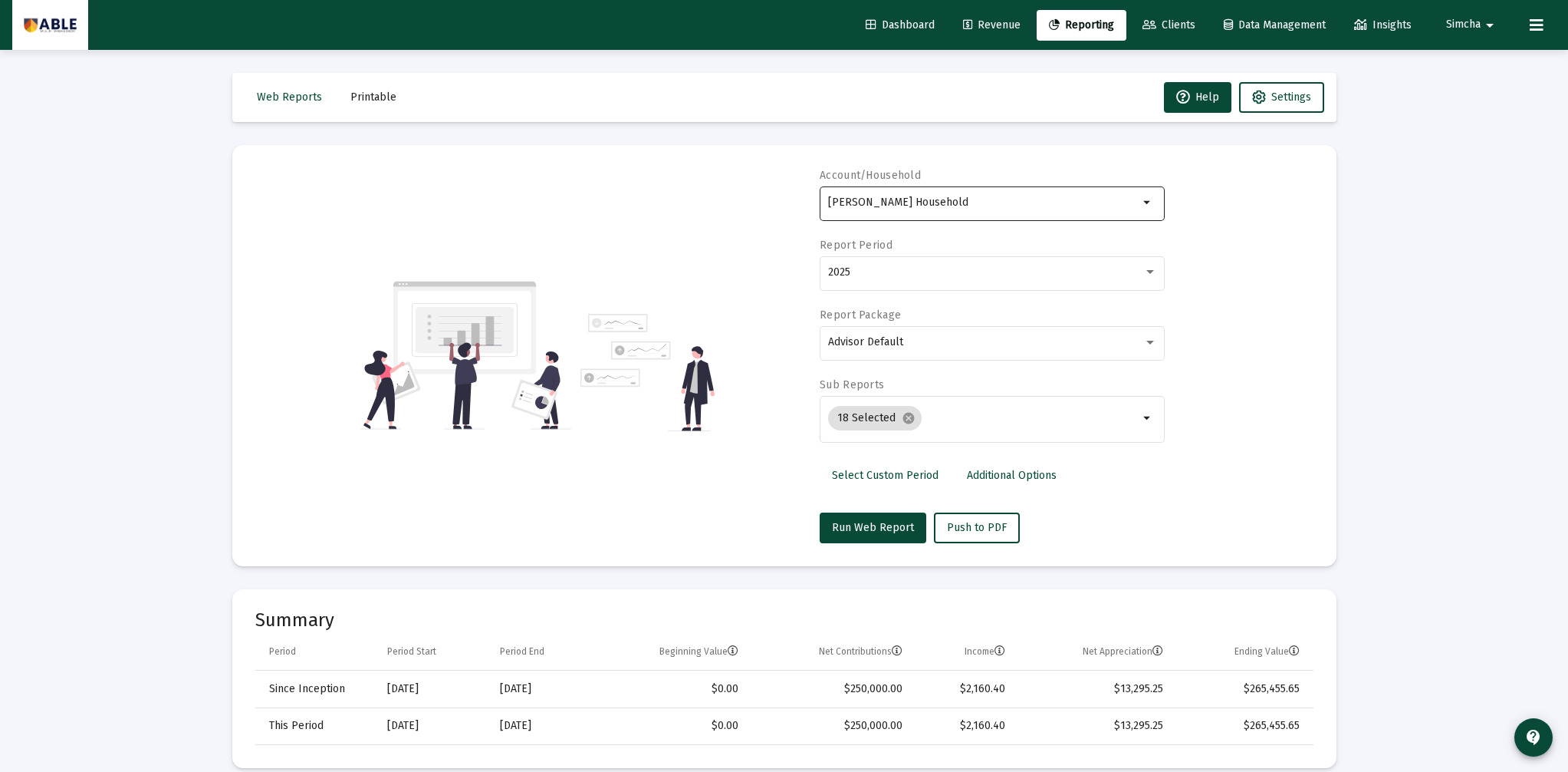
click at [927, 193] on div "[PERSON_NAME] Household" at bounding box center [983, 203] width 311 height 38
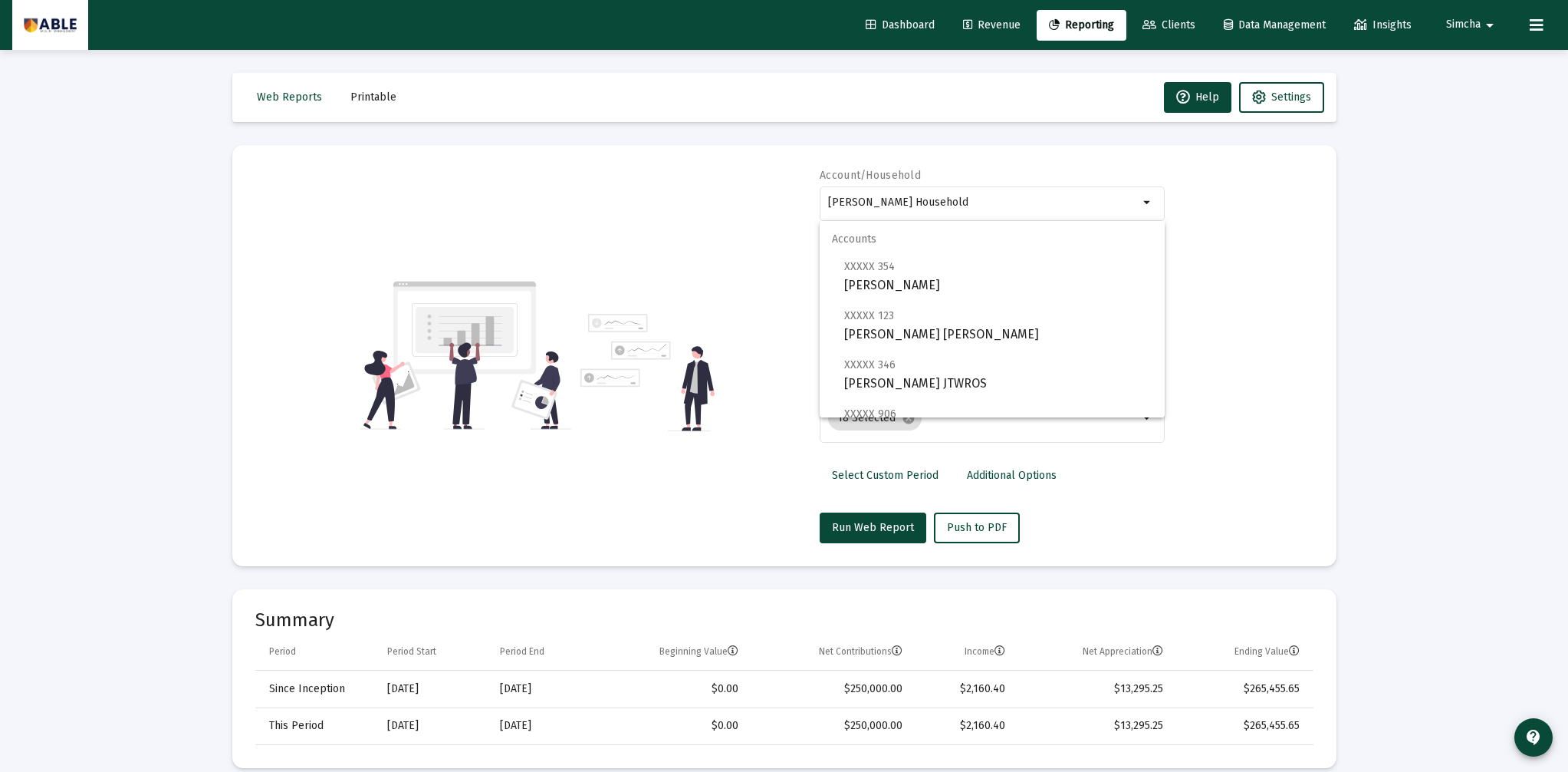
click at [706, 185] on div "Account/Household [PERSON_NAME] Household arrow_drop_down Report Period 2025 Re…" at bounding box center [784, 356] width 1058 height 376
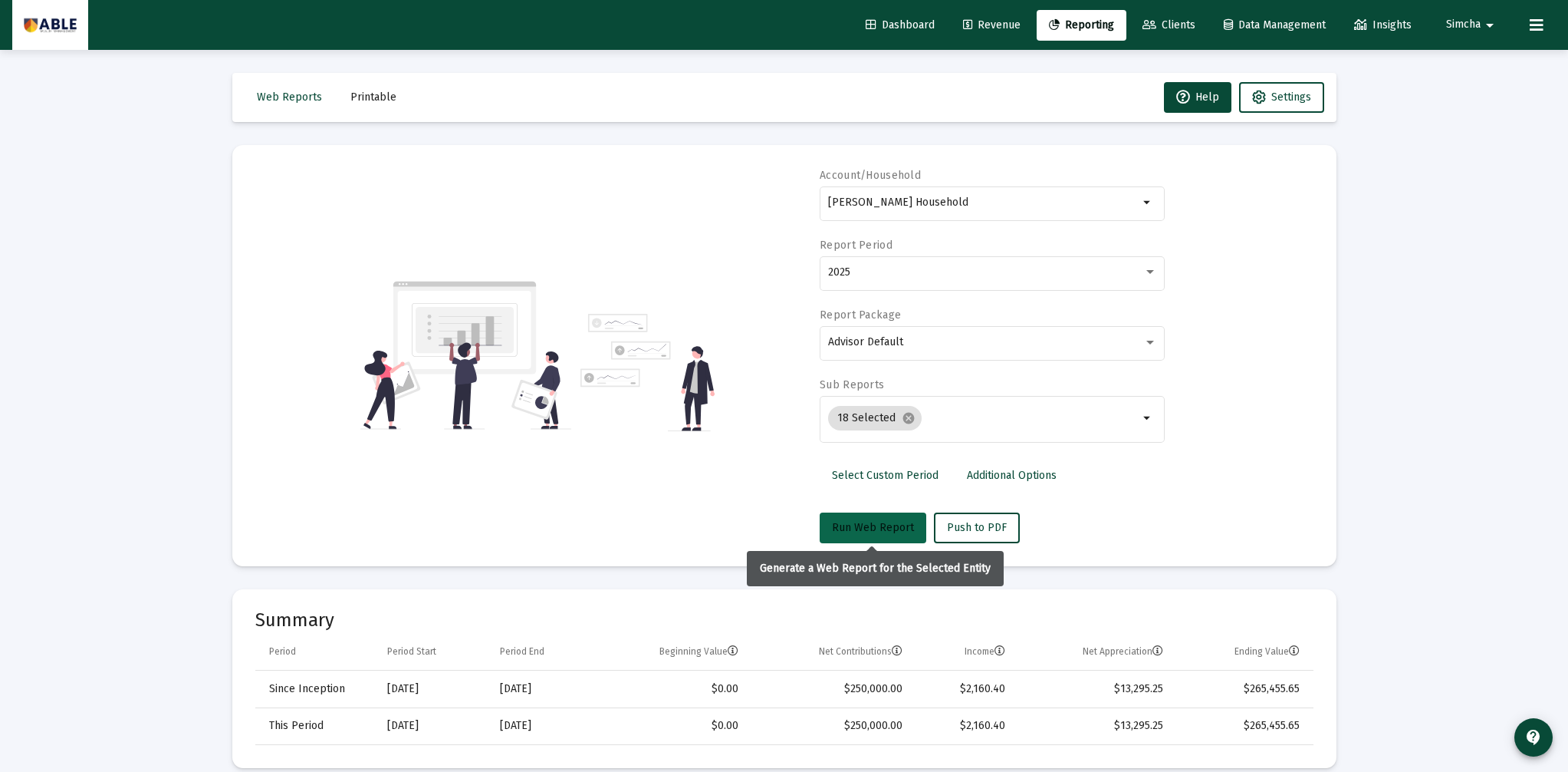
click at [833, 518] on button "Run Web Report" at bounding box center [872, 528] width 106 height 30
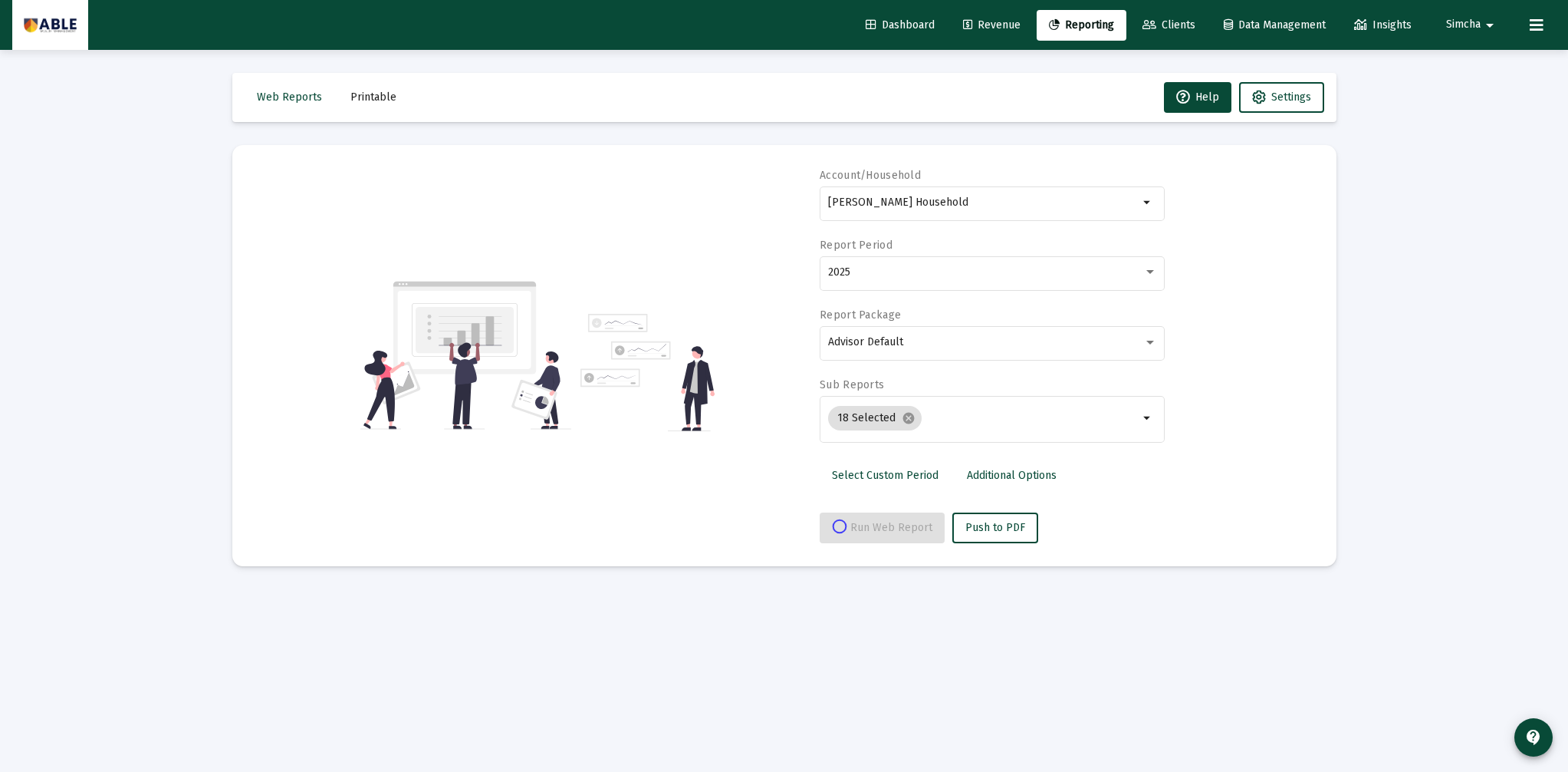
select select "View all"
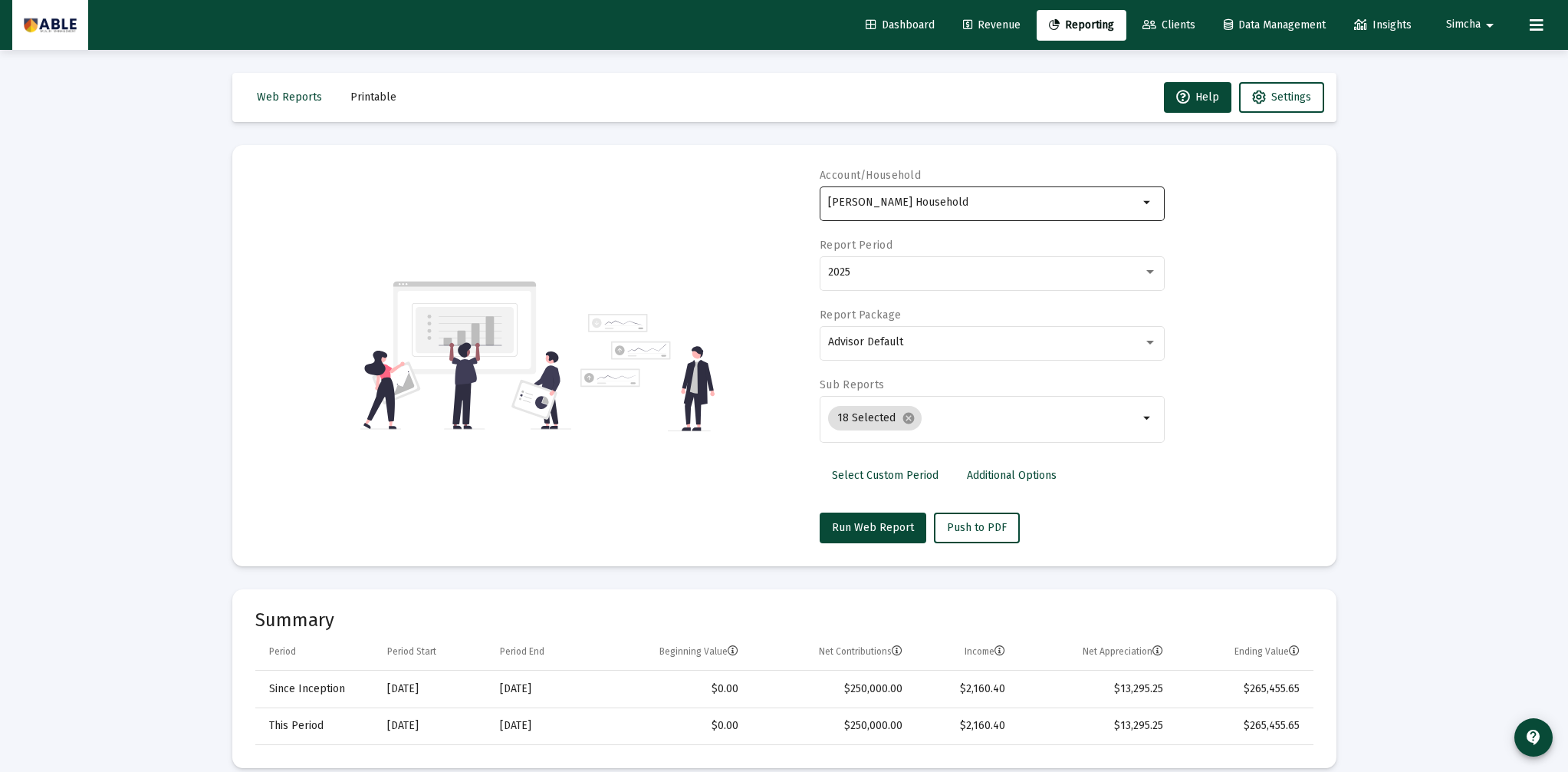
click at [926, 215] on div "[PERSON_NAME] Household" at bounding box center [983, 203] width 311 height 38
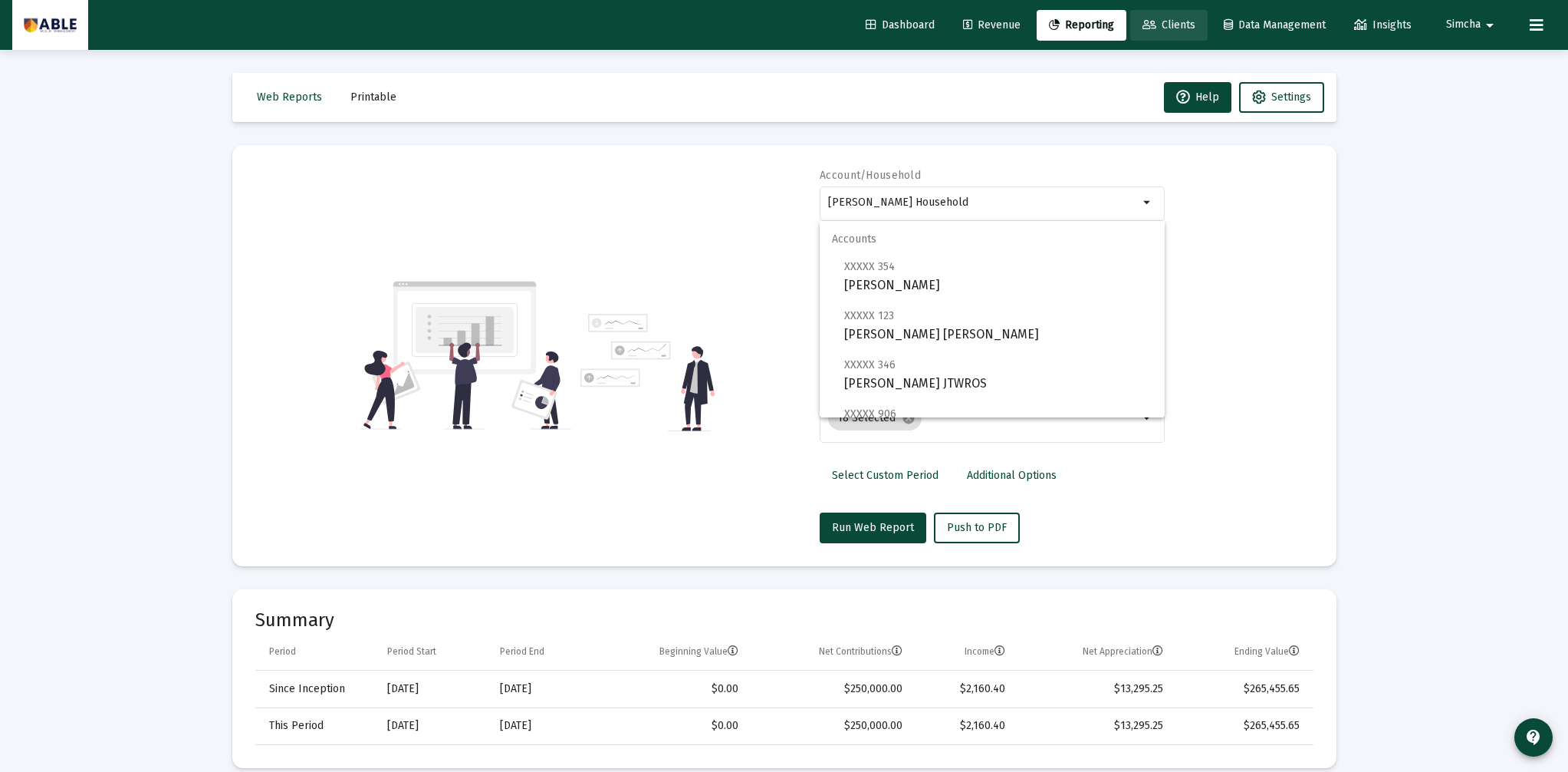
click at [1179, 29] on span "Clients" at bounding box center [1169, 25] width 53 height 13
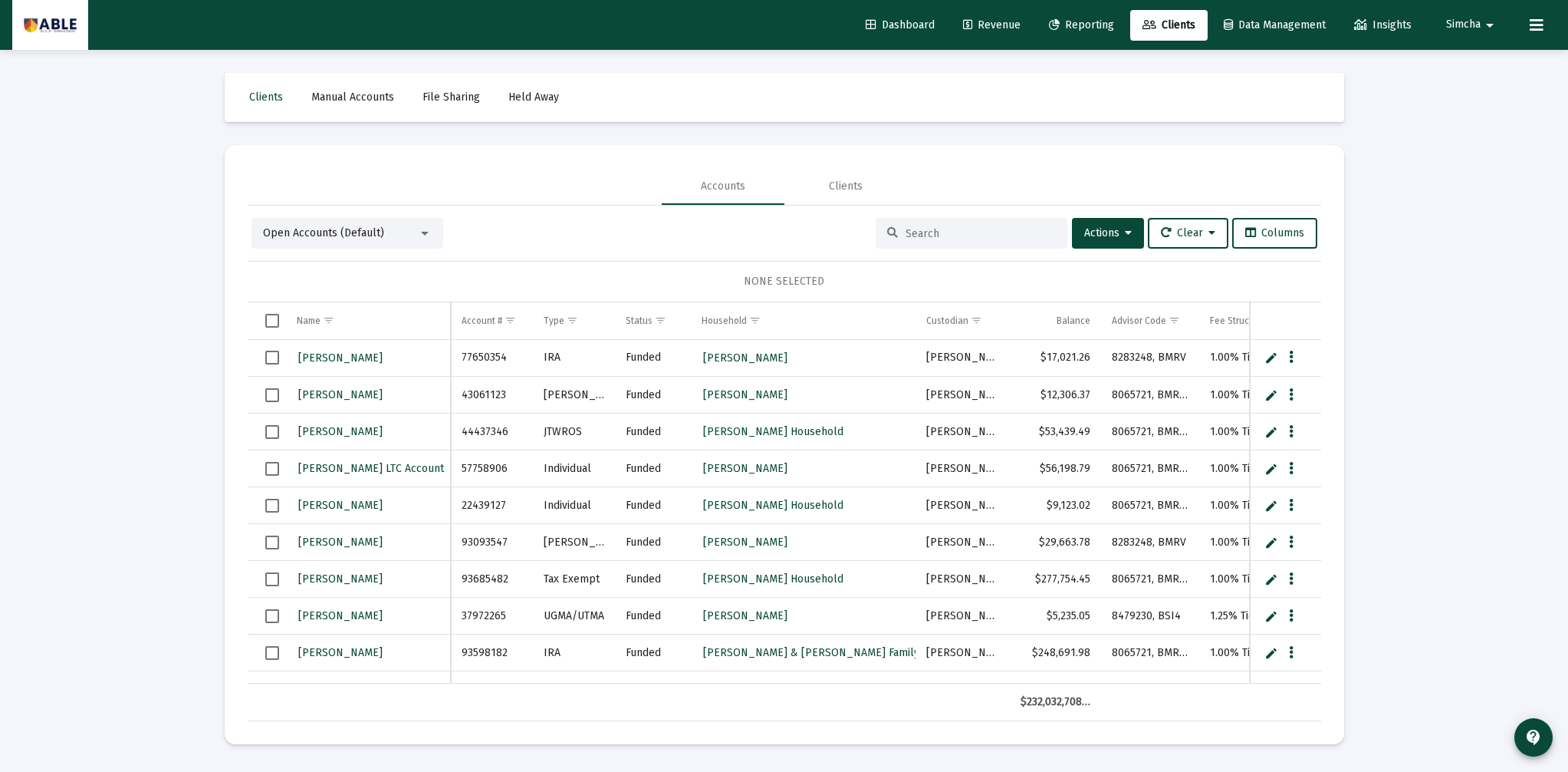
click at [967, 240] on div at bounding box center [971, 233] width 192 height 30
click at [970, 238] on input at bounding box center [981, 234] width 150 height 13
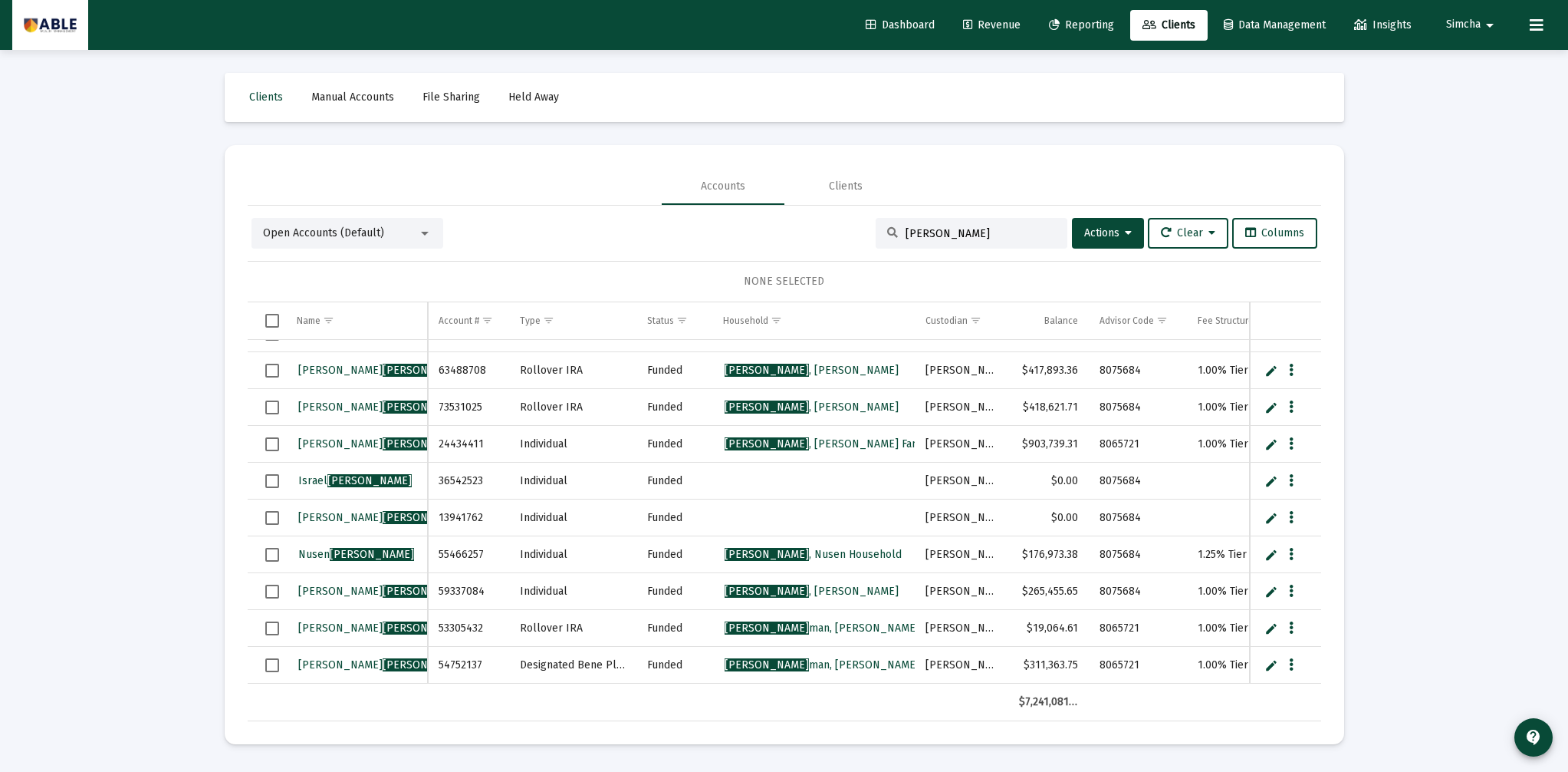
type input "[PERSON_NAME]"
click at [383, 589] on span "[PERSON_NAME]" at bounding box center [425, 591] width 85 height 13
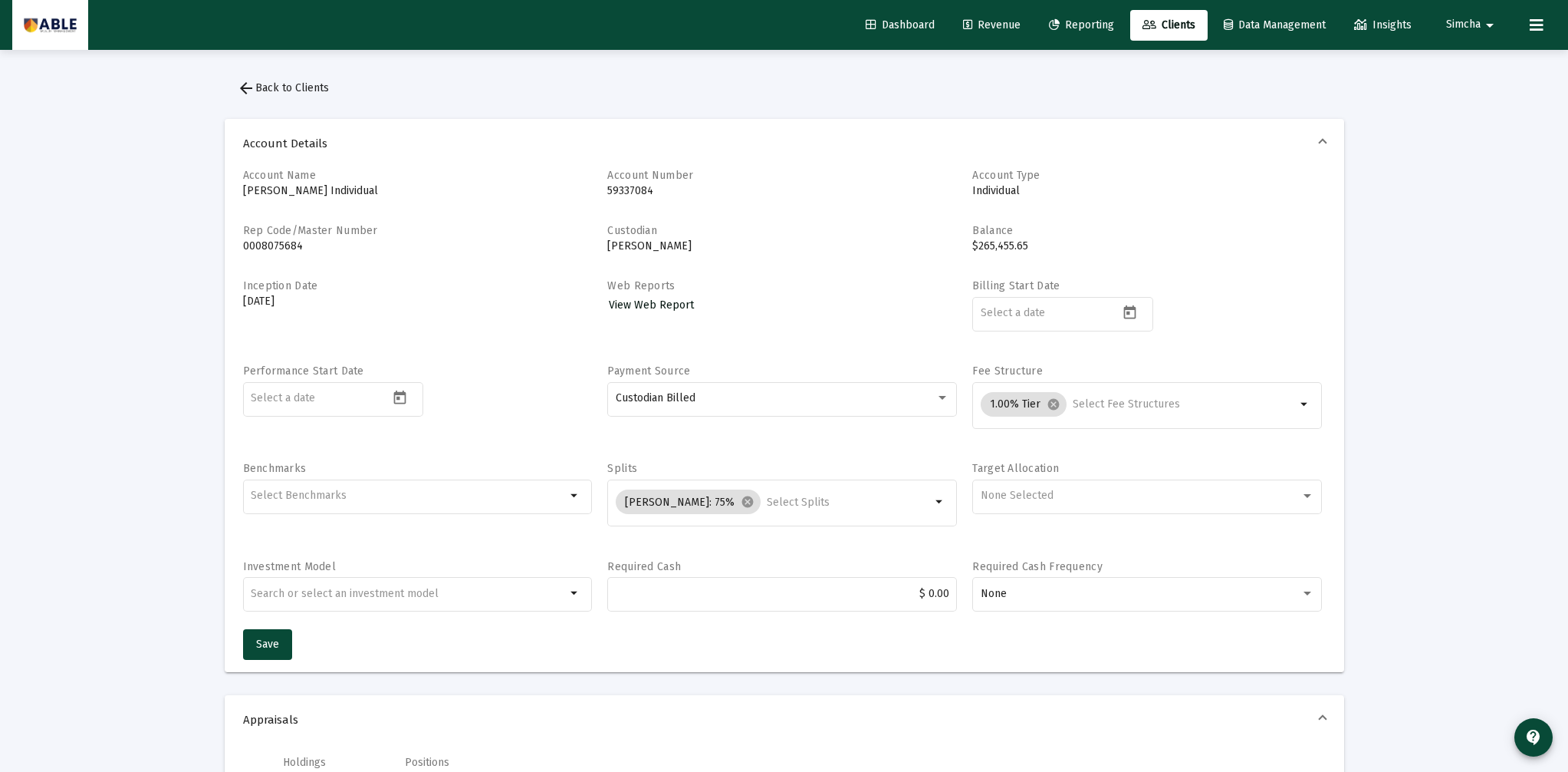
click at [669, 301] on span "View Web Report" at bounding box center [652, 305] width 86 height 13
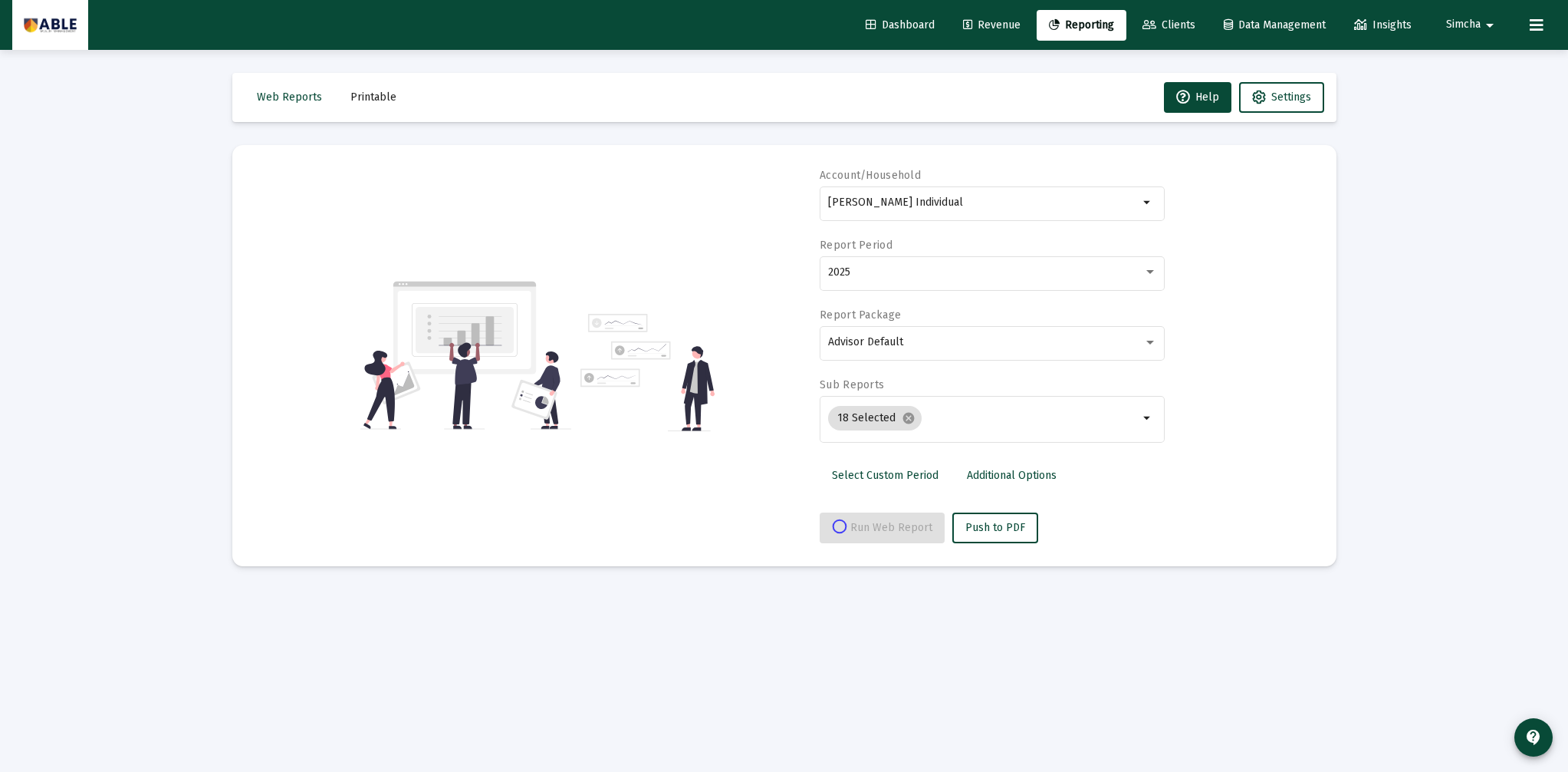
select select "View all"
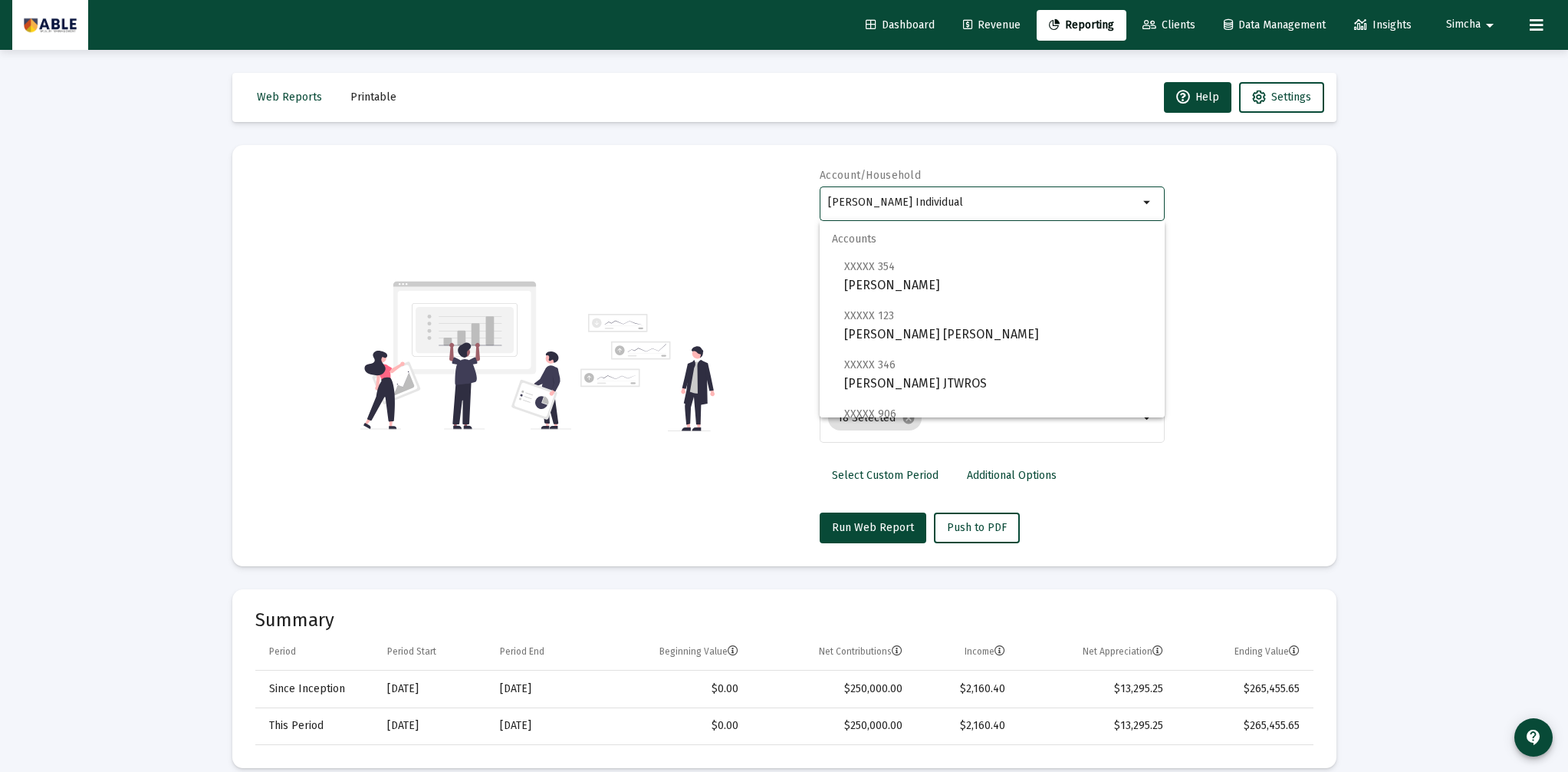
click at [957, 206] on input "[PERSON_NAME] Individual" at bounding box center [983, 203] width 311 height 12
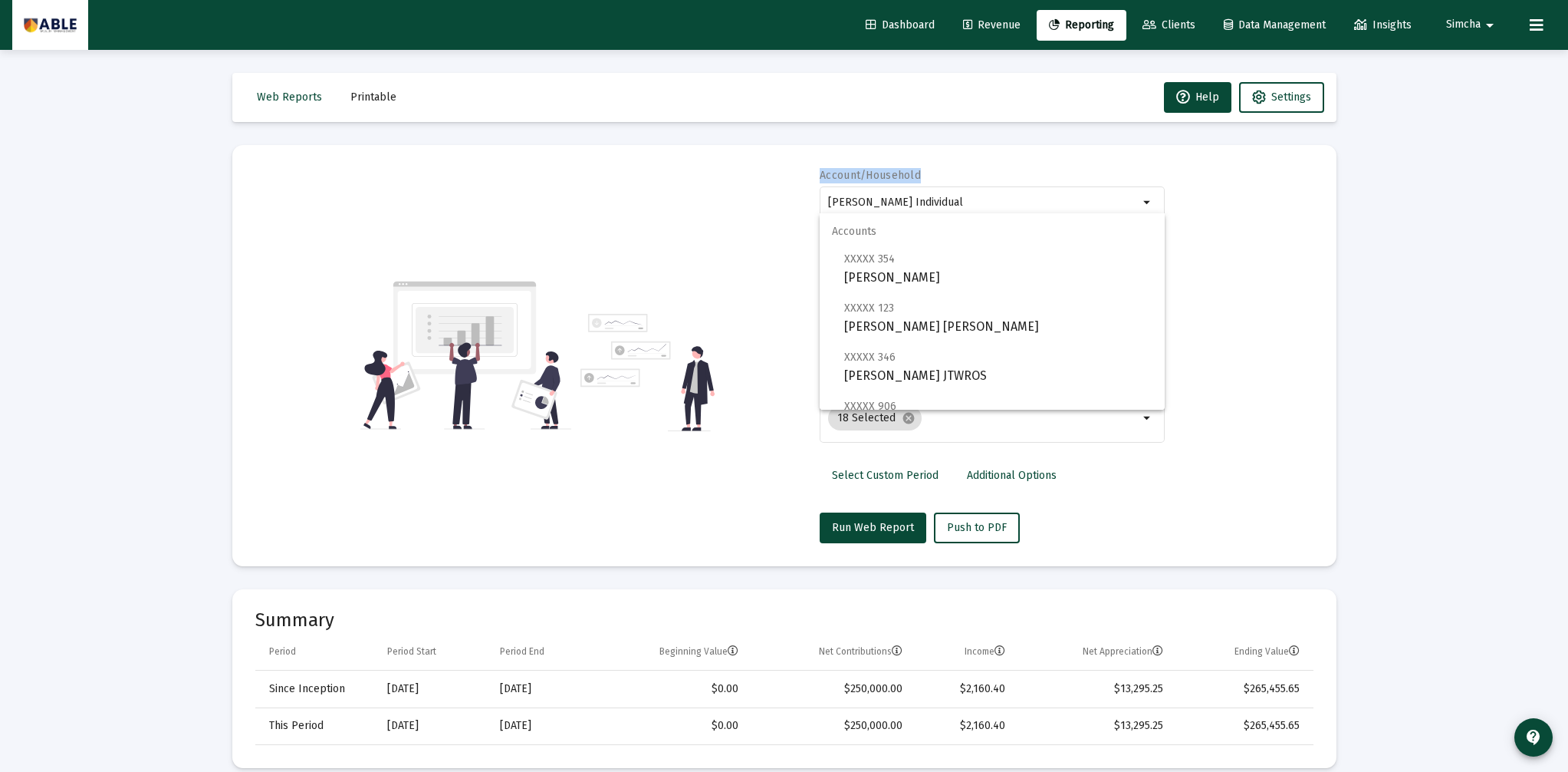
drag, startPoint x: 964, startPoint y: 200, endPoint x: 736, endPoint y: 180, distance: 228.9
click at [736, 180] on div "Account/Household [PERSON_NAME] Individual arrow_drop_down Report Period 2025 R…" at bounding box center [784, 356] width 1058 height 376
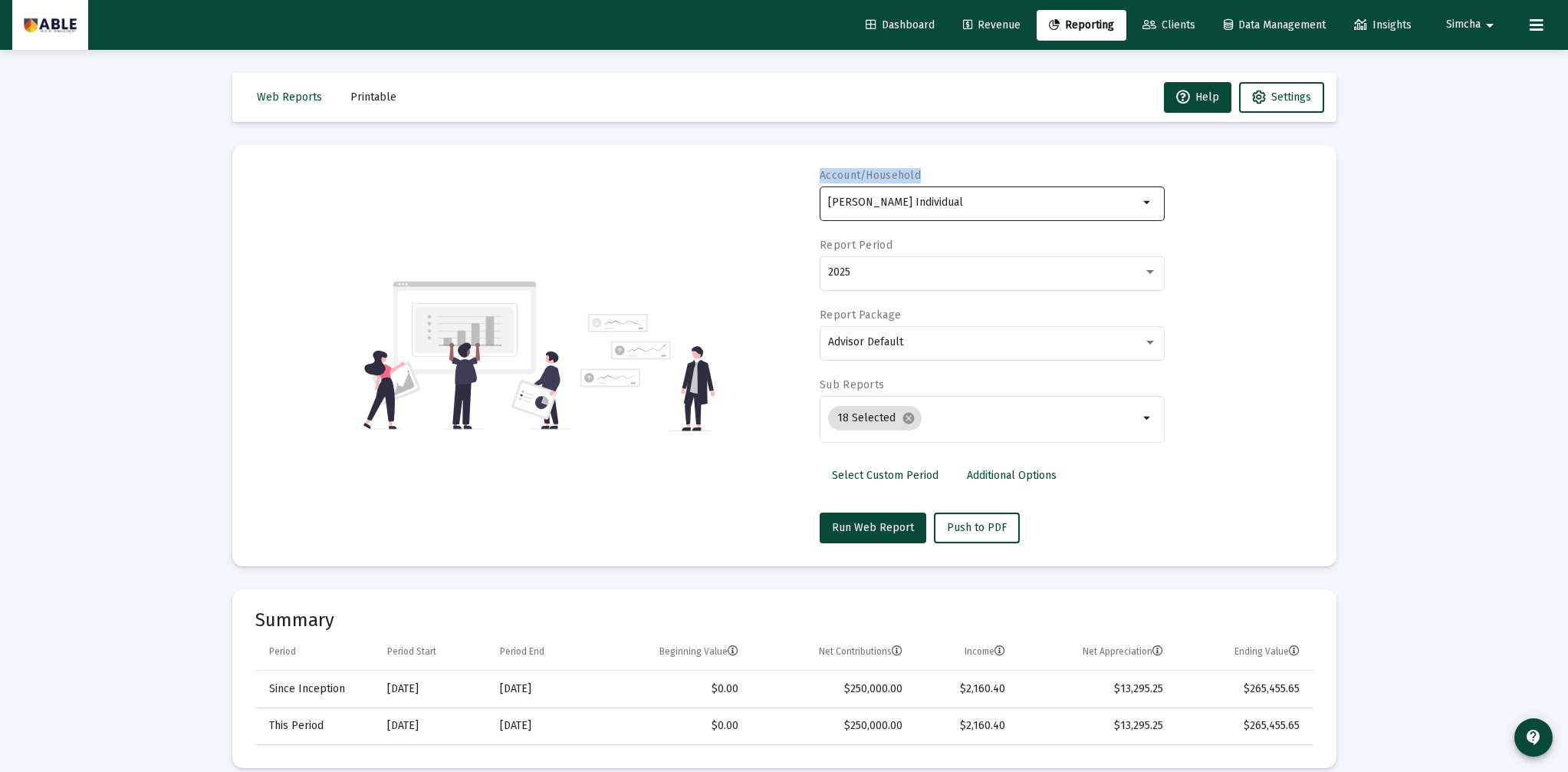
click at [977, 209] on div "[PERSON_NAME] Individual" at bounding box center [983, 203] width 311 height 38
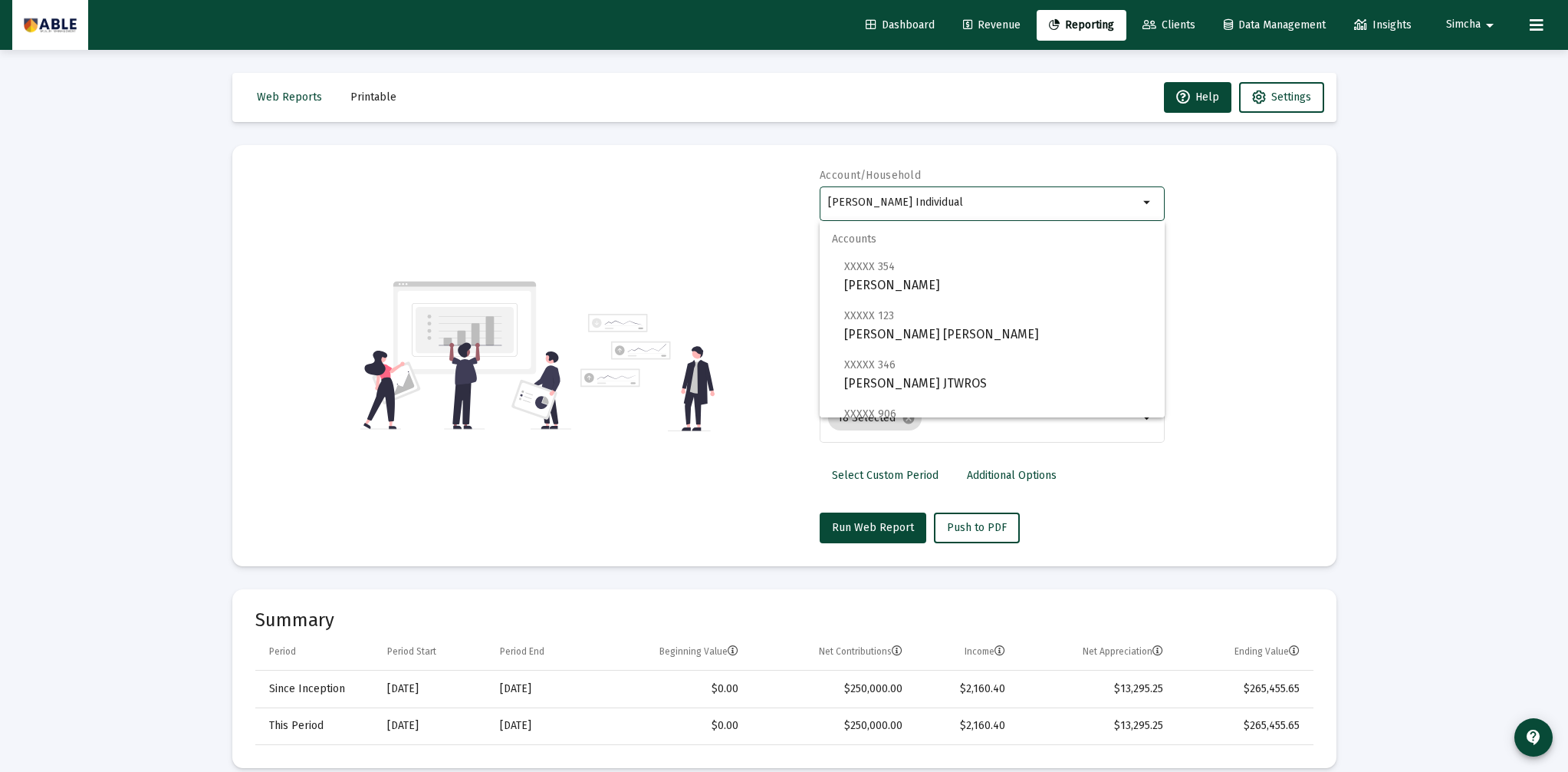
drag, startPoint x: 966, startPoint y: 204, endPoint x: 832, endPoint y: 202, distance: 134.0
click at [832, 202] on input "[PERSON_NAME] Individual" at bounding box center [983, 203] width 311 height 12
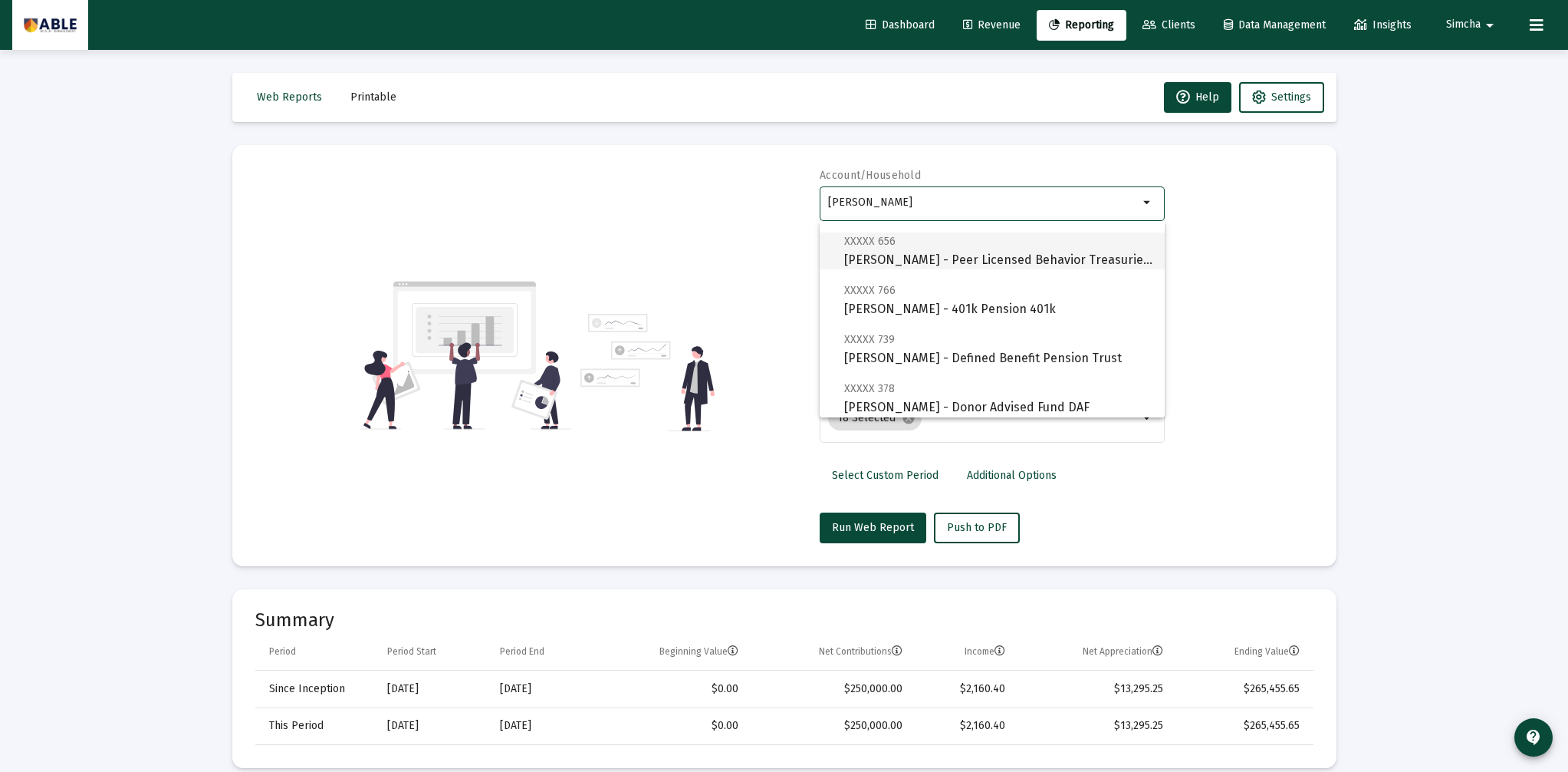
click at [1033, 257] on span "XXXXX 656 [PERSON_NAME] - Peer Licensed Behavior Treasuries Corporation" at bounding box center [998, 251] width 308 height 38
type input "[PERSON_NAME] - Peer Licensed Behavior Treasuries Corporation"
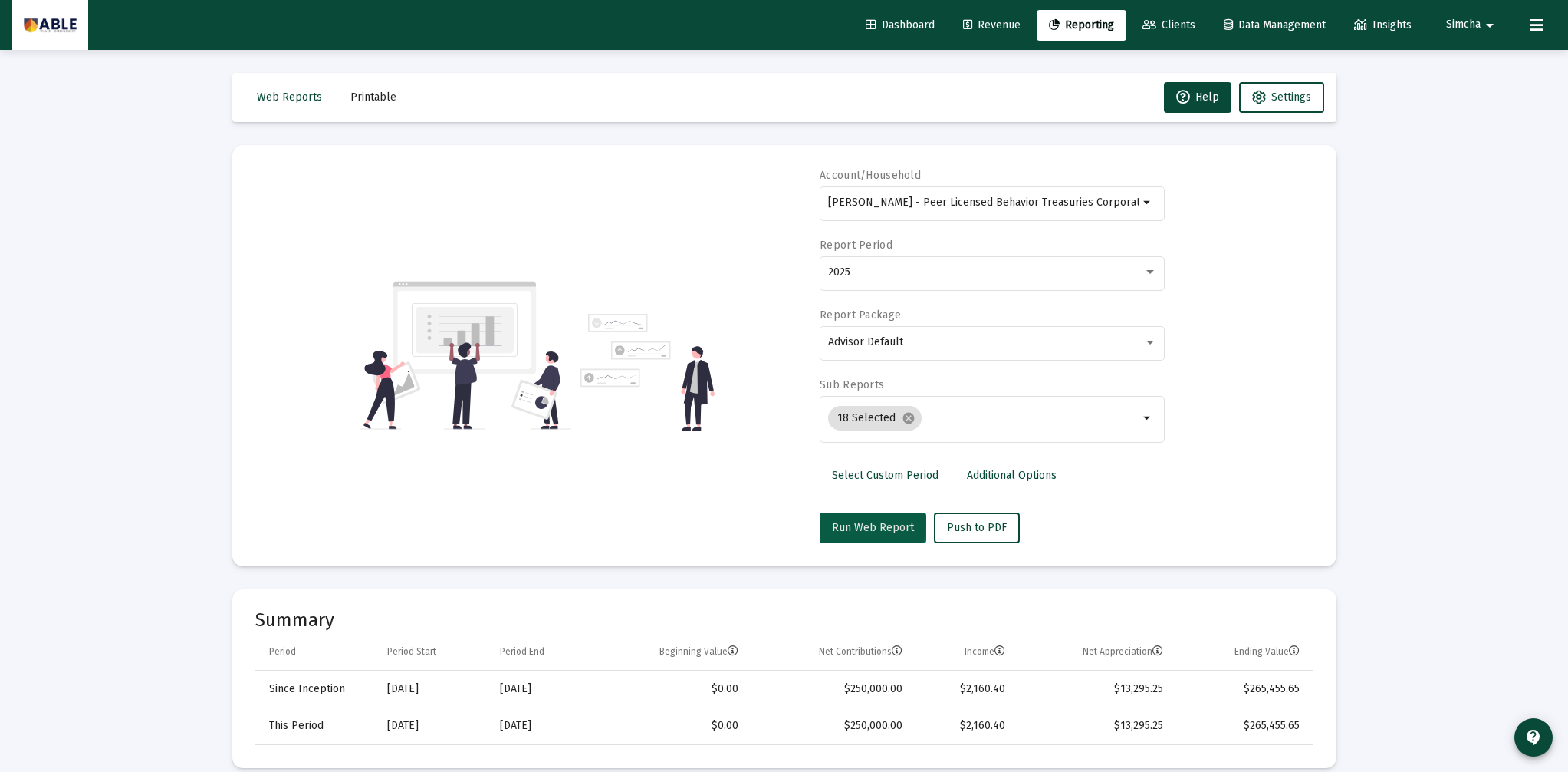
click at [867, 522] on span "Run Web Report" at bounding box center [872, 528] width 82 height 13
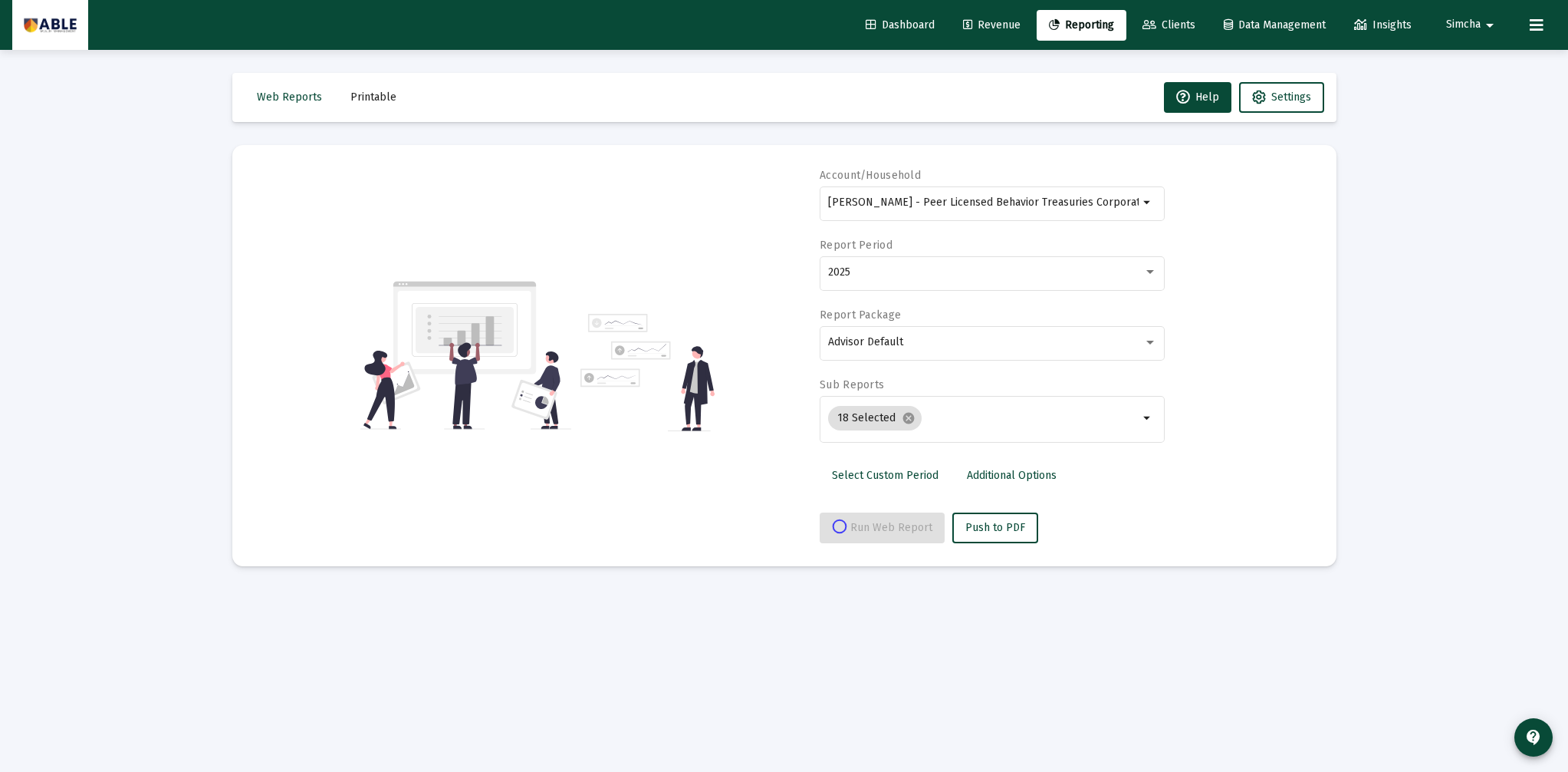
select select "View all"
